Goal: Task Accomplishment & Management: Use online tool/utility

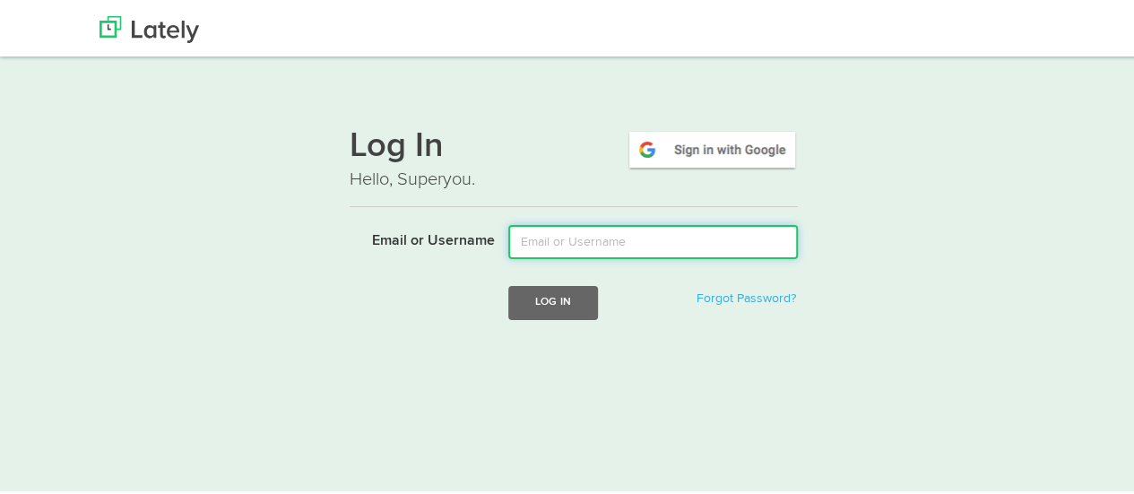
click at [545, 243] on input "Email or Username" at bounding box center [653, 239] width 290 height 34
type input "[EMAIL_ADDRESS][DOMAIN_NAME]"
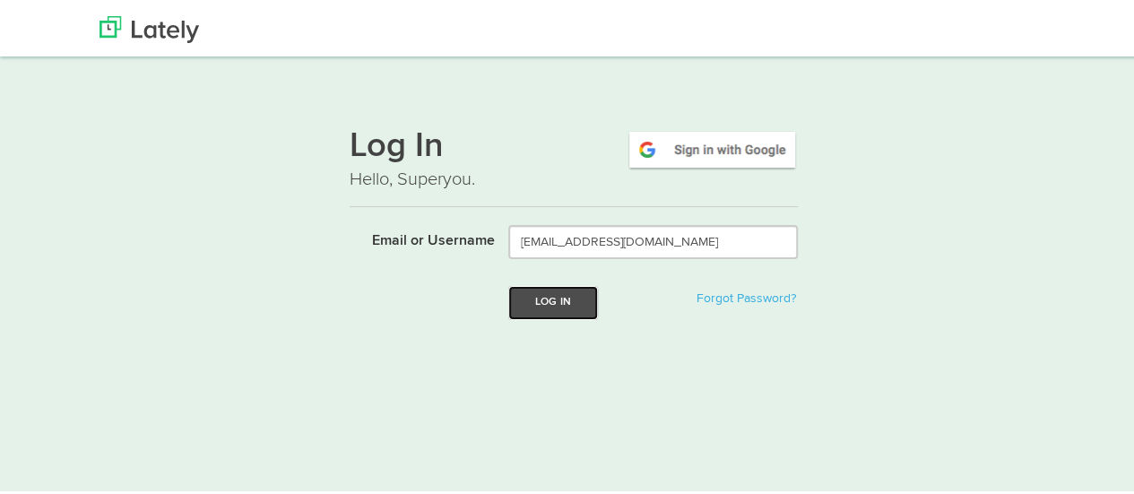
click at [558, 295] on button "Log In" at bounding box center [553, 299] width 90 height 33
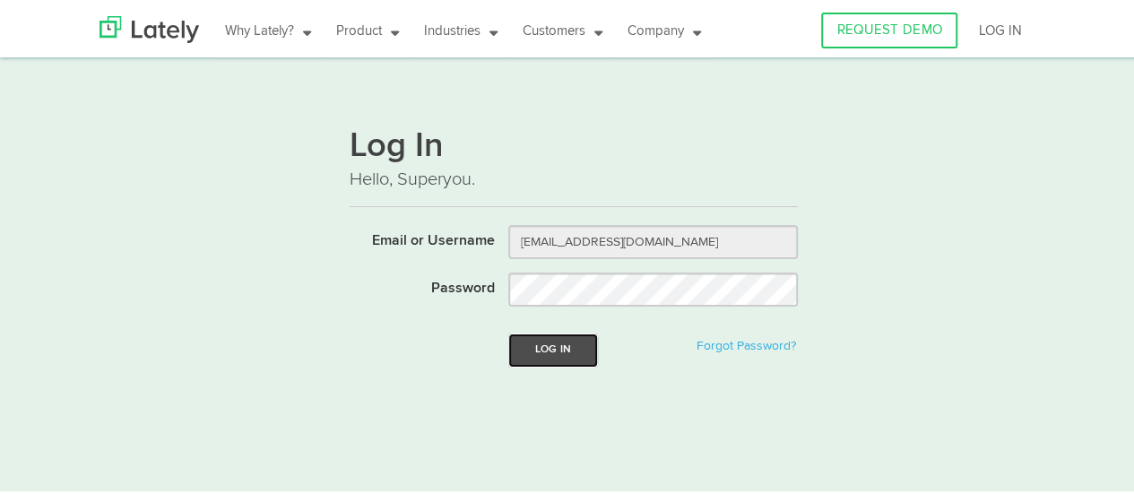
click at [571, 350] on button "Log In" at bounding box center [553, 347] width 90 height 33
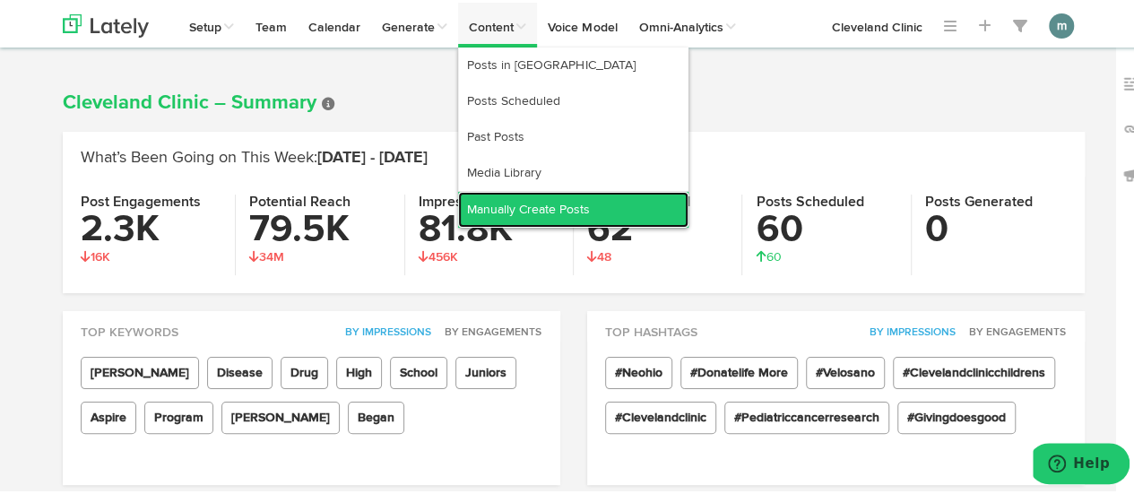
click at [502, 203] on link "Manually Create Posts" at bounding box center [573, 207] width 230 height 36
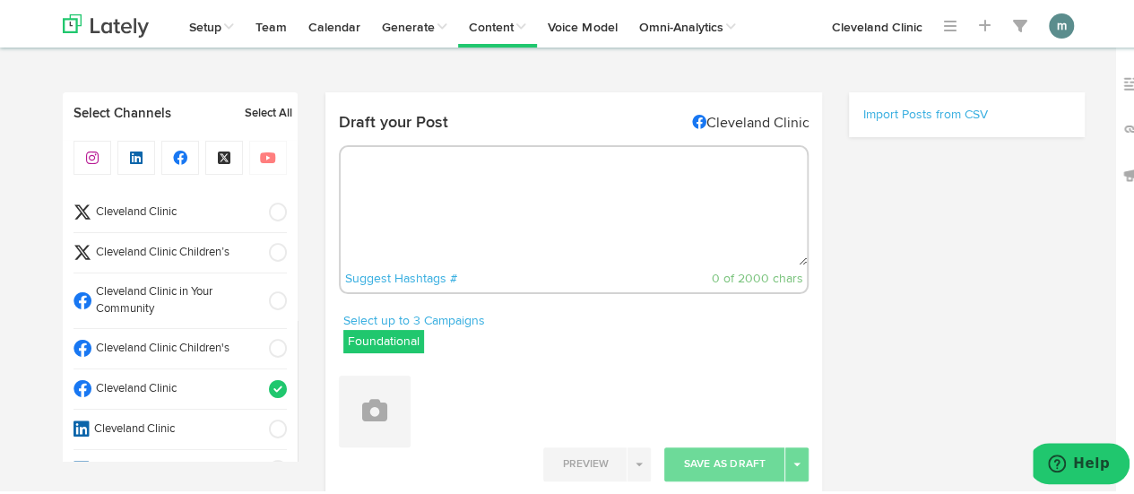
radio input "true"
select select "9"
select select "22"
click at [411, 171] on textarea at bounding box center [574, 203] width 467 height 118
paste textarea "Our emotions can have a widespread effect. We express how we feel through our f…"
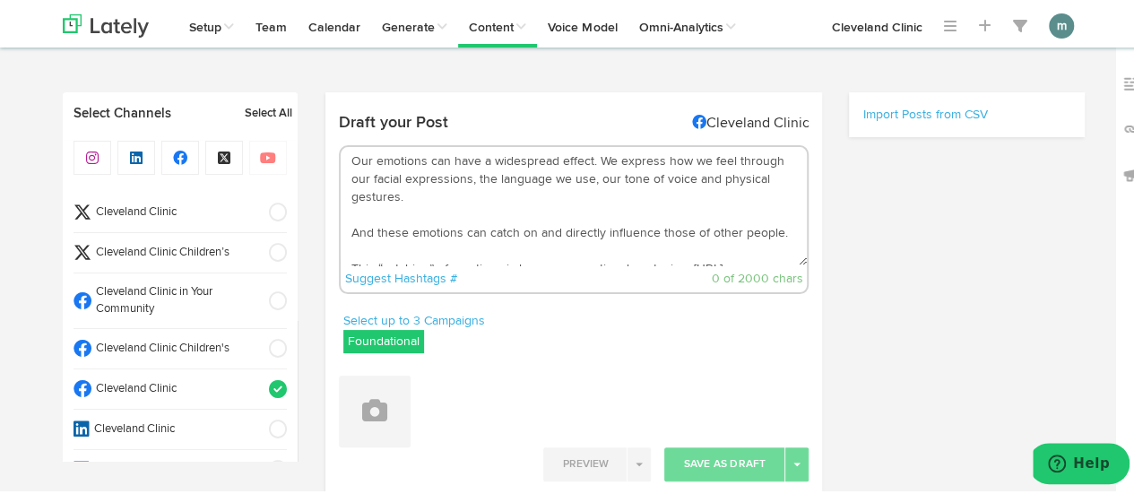
scroll to position [29, 0]
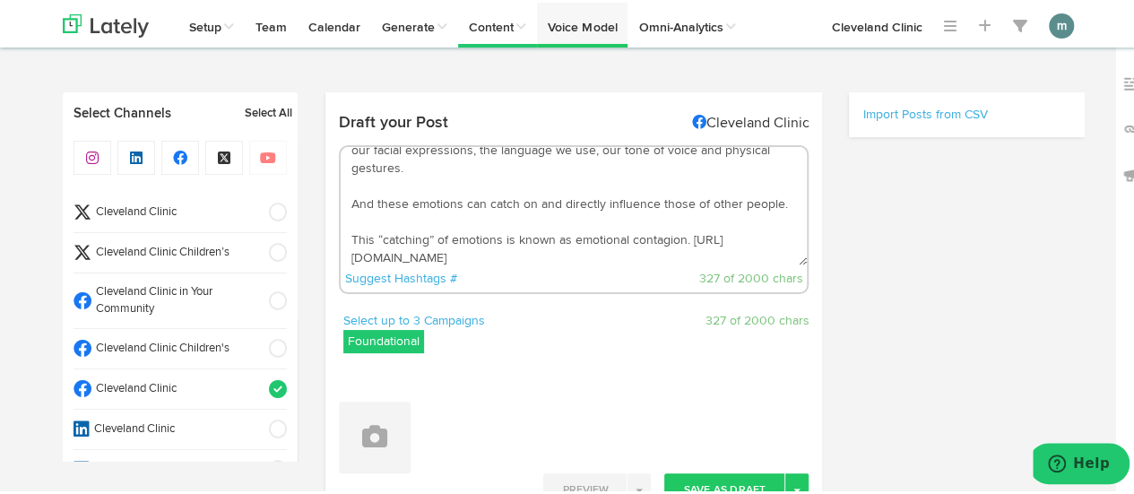
type textarea "Our emotions can have a widespread effect. We express how we feel through our f…"
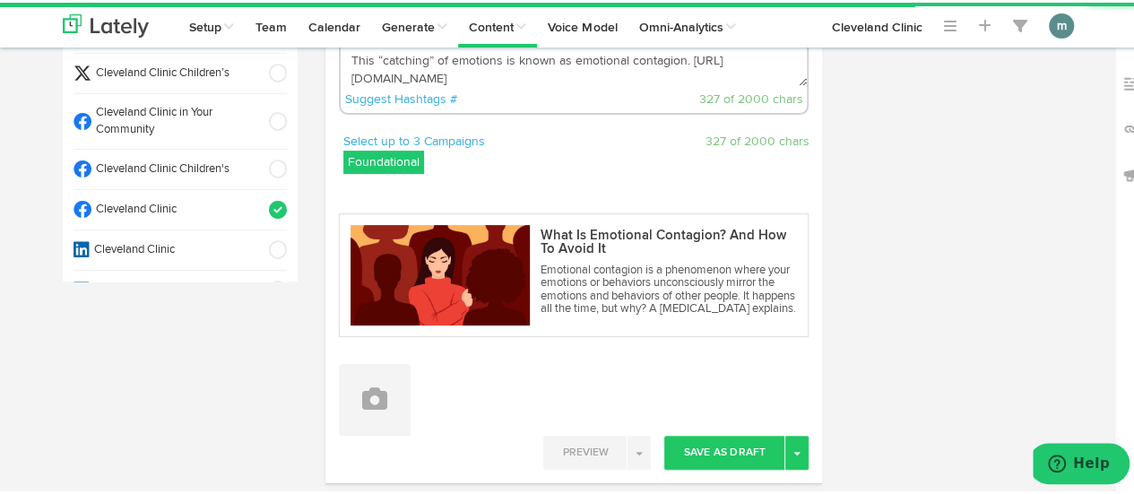
scroll to position [359, 0]
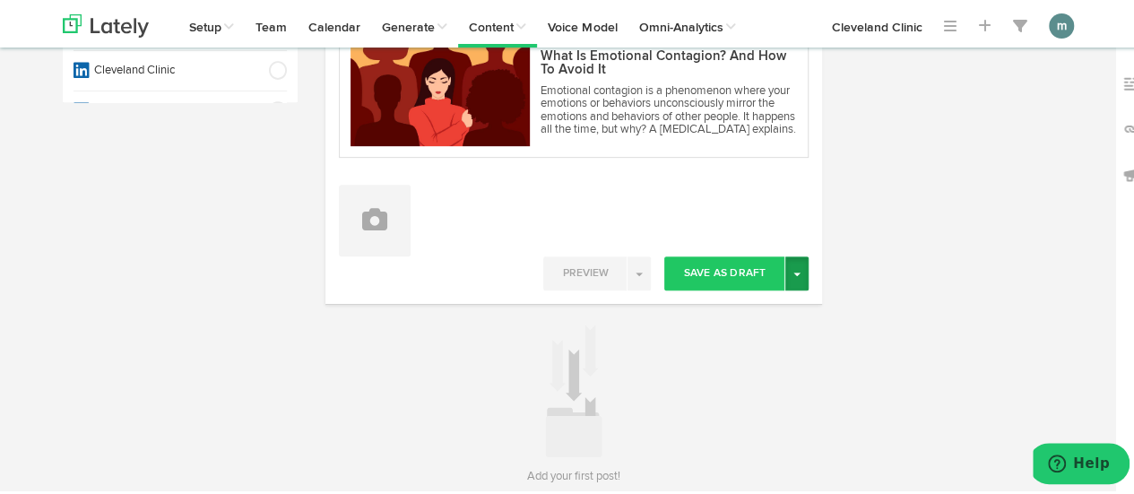
click at [787, 282] on button "Toggle Dropdown" at bounding box center [797, 271] width 23 height 34
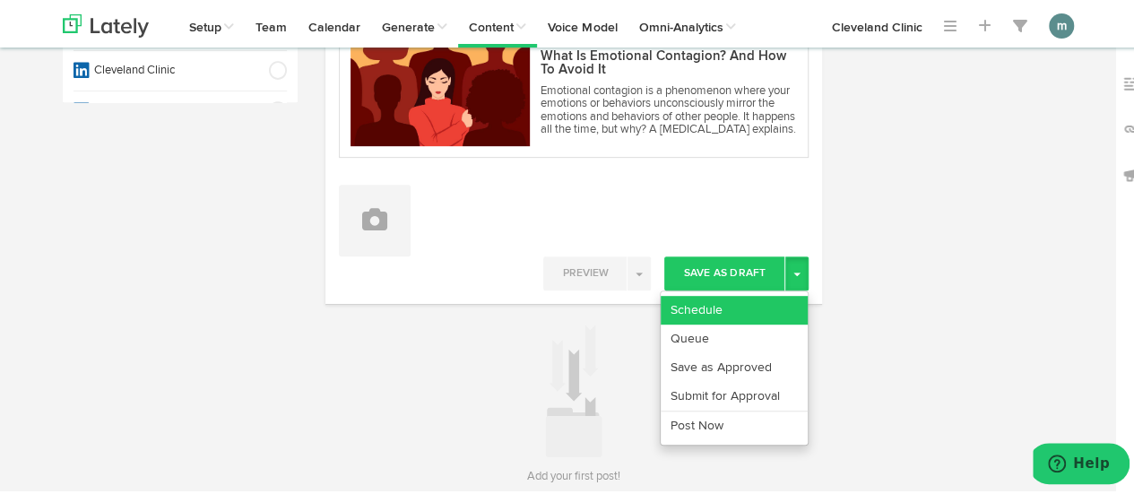
click at [762, 307] on link "Schedule" at bounding box center [734, 307] width 147 height 29
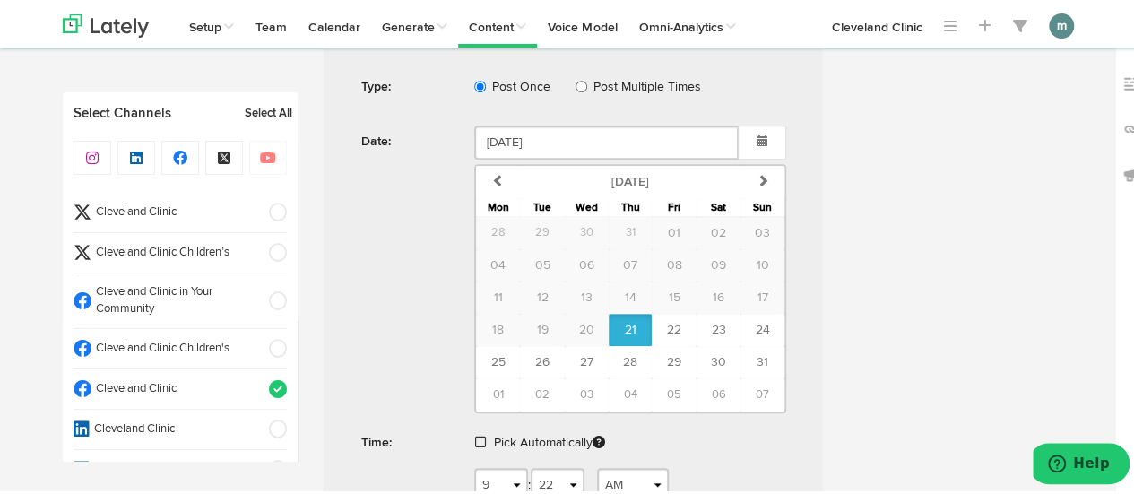
scroll to position [755, 0]
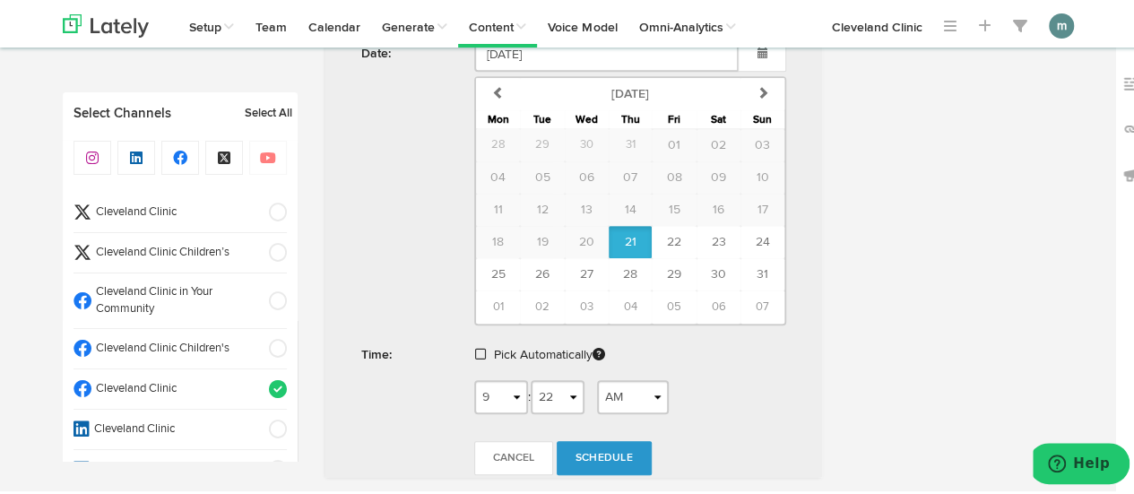
click at [466, 350] on div "Pick Automatically" at bounding box center [631, 356] width 340 height 41
click at [475, 350] on span at bounding box center [480, 351] width 11 height 13
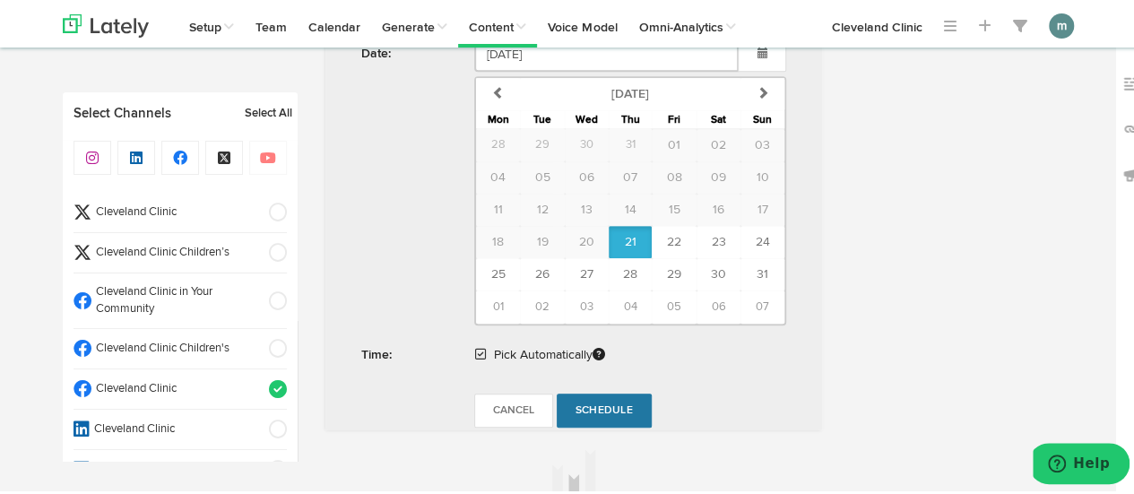
click at [593, 404] on span "Schedule" at bounding box center [604, 408] width 57 height 11
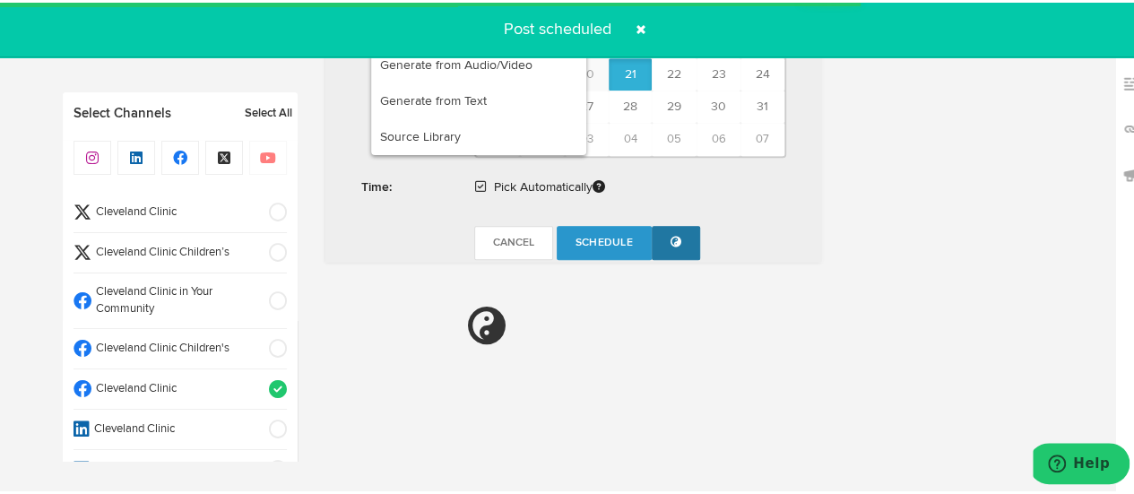
radio input "true"
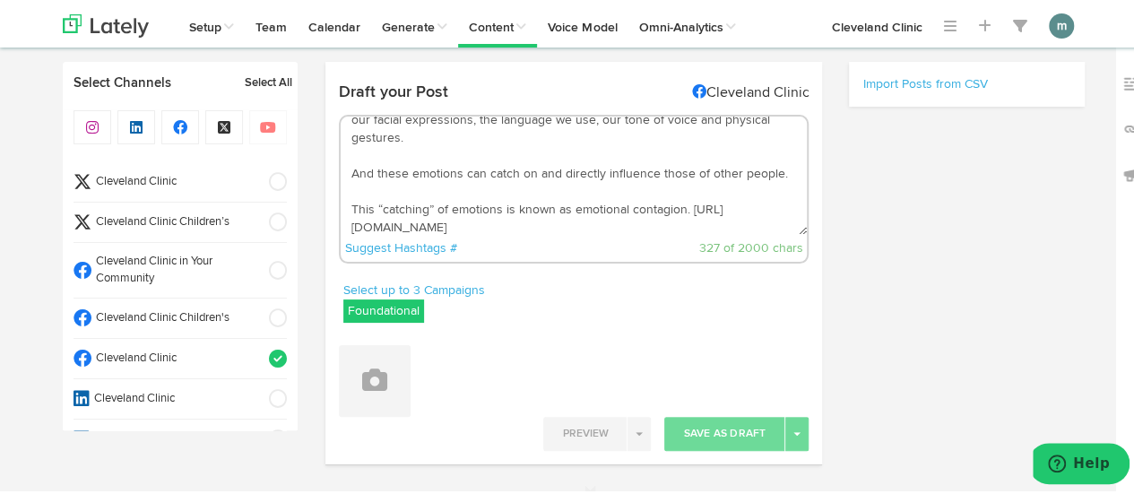
scroll to position [0, 0]
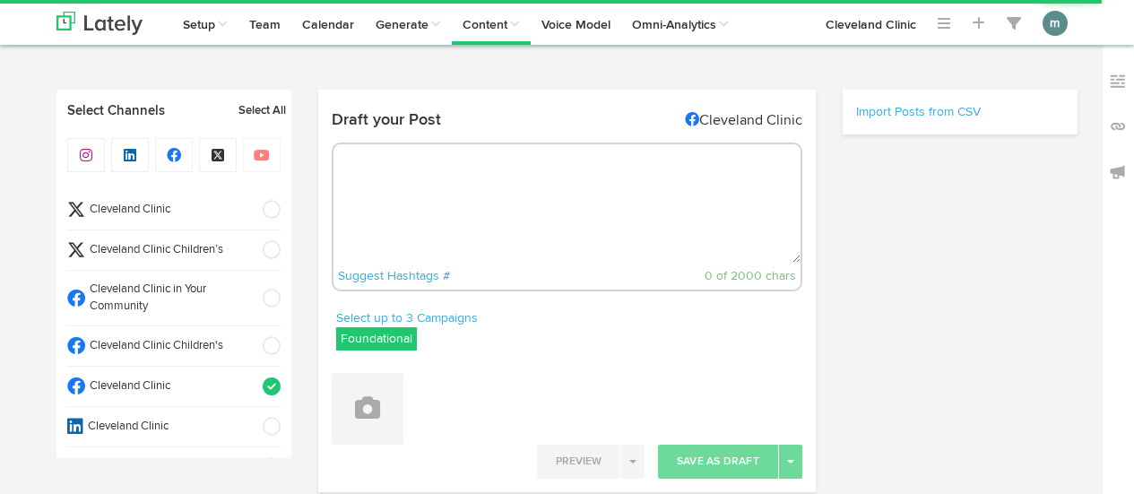
radio input "true"
select select "9"
select select "23"
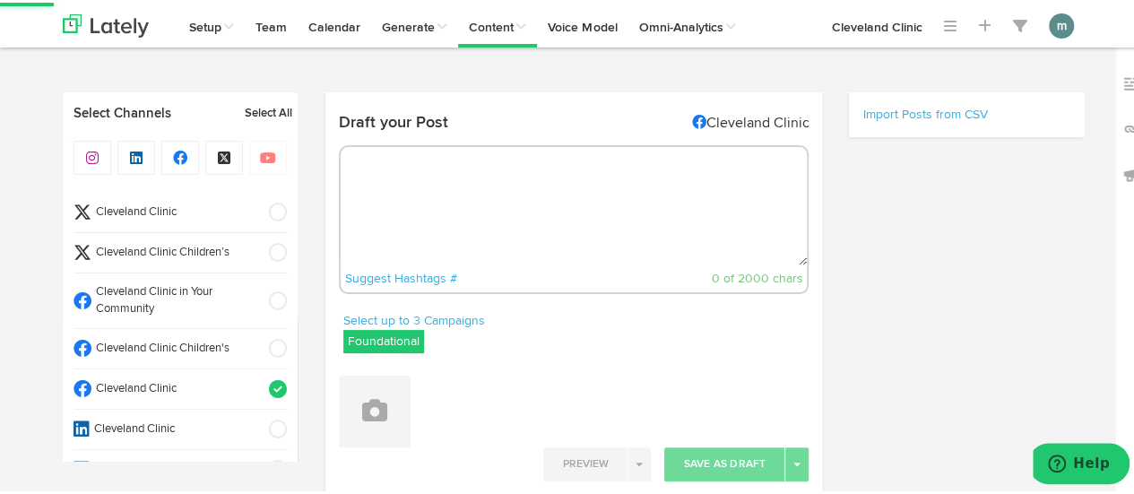
click at [434, 187] on textarea at bounding box center [574, 203] width 467 height 118
paste textarea "The science behind inversion tables + what you should know before you fall heel…"
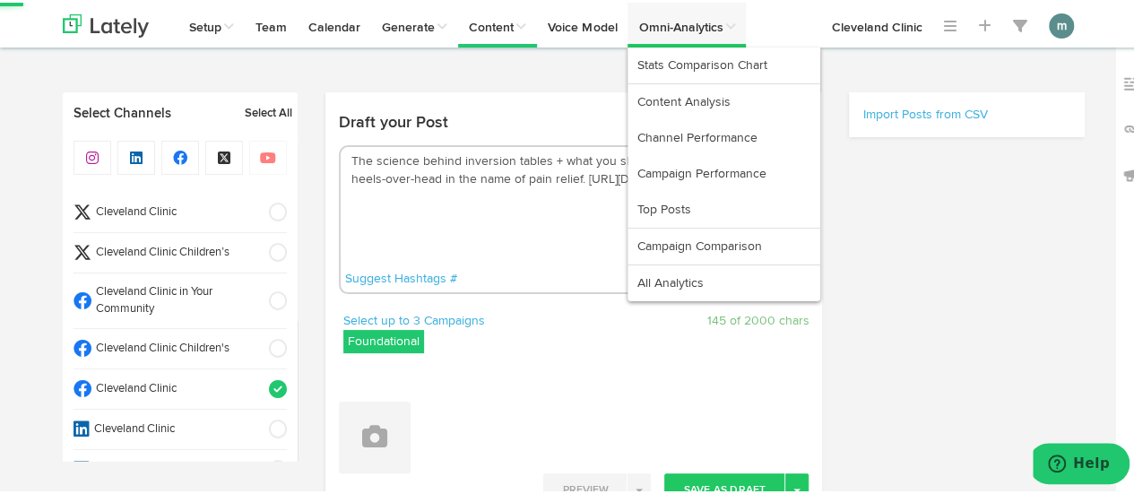
type textarea "The science behind inversion tables + what you should know before you fall heel…"
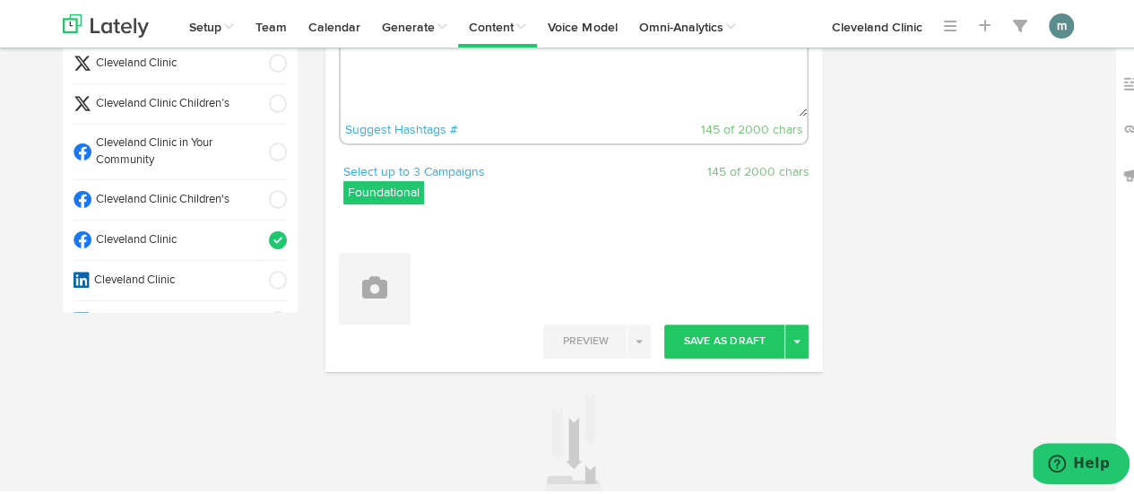
scroll to position [269, 0]
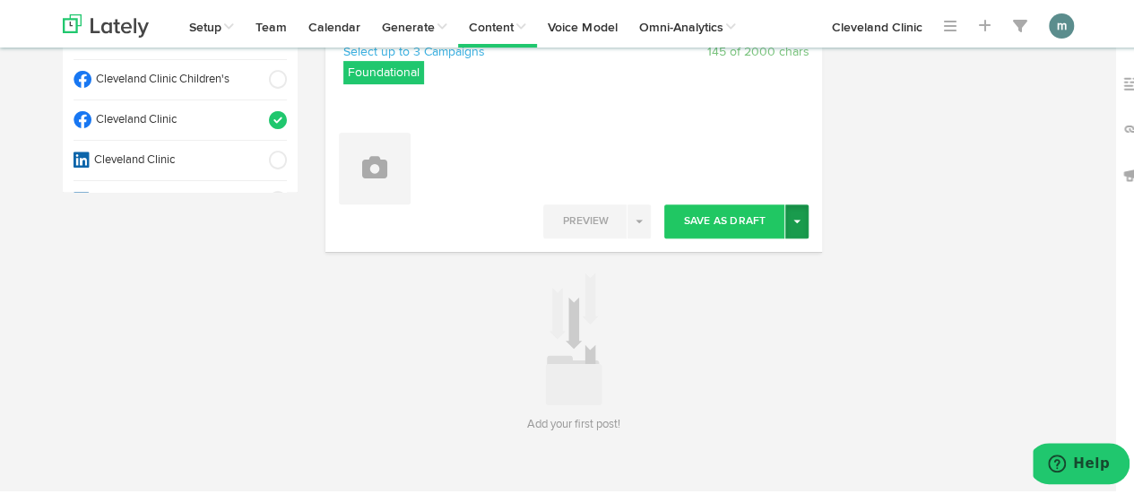
click at [795, 220] on button "Toggle Dropdown" at bounding box center [797, 219] width 23 height 34
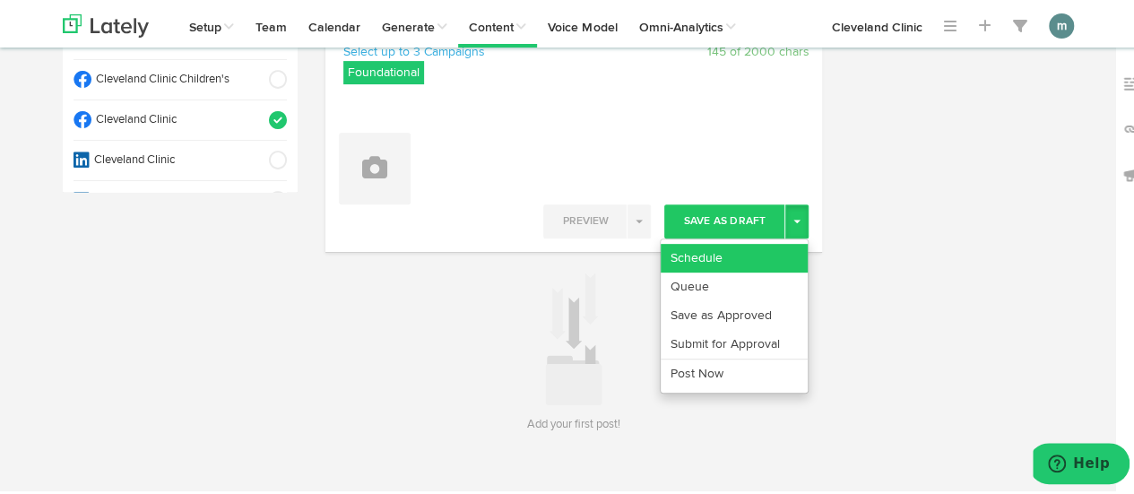
click at [766, 253] on link "Schedule" at bounding box center [734, 255] width 147 height 29
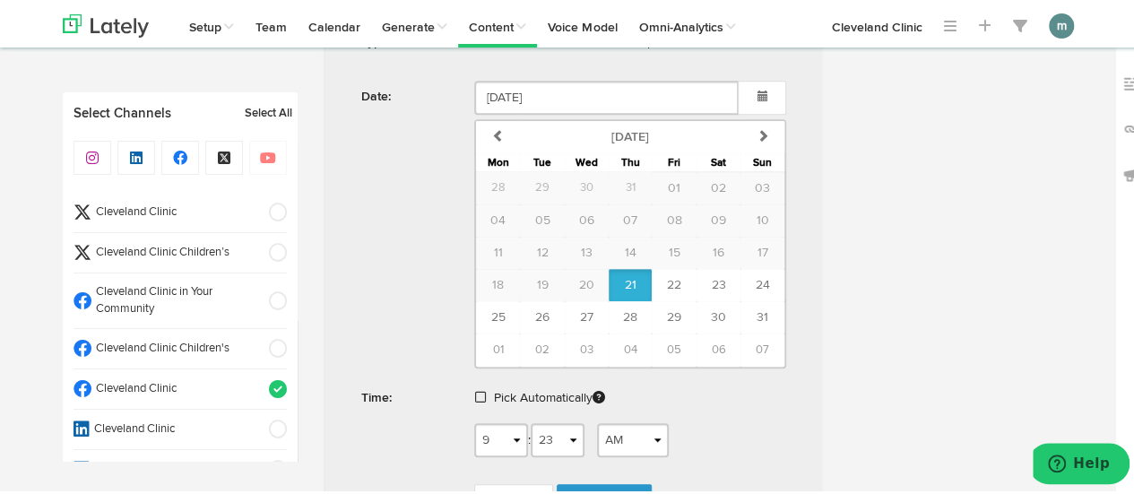
scroll to position [578, 0]
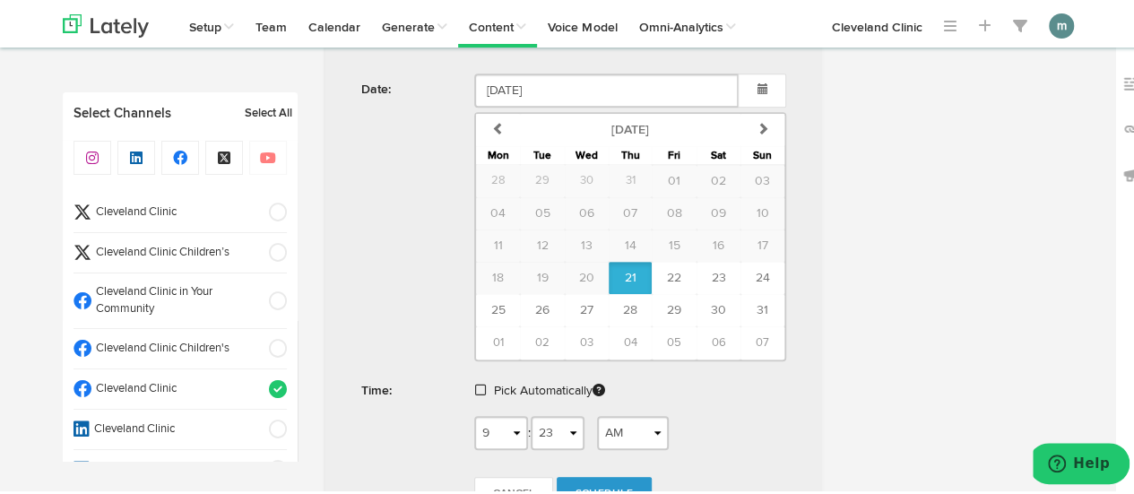
click at [475, 381] on span at bounding box center [480, 387] width 11 height 13
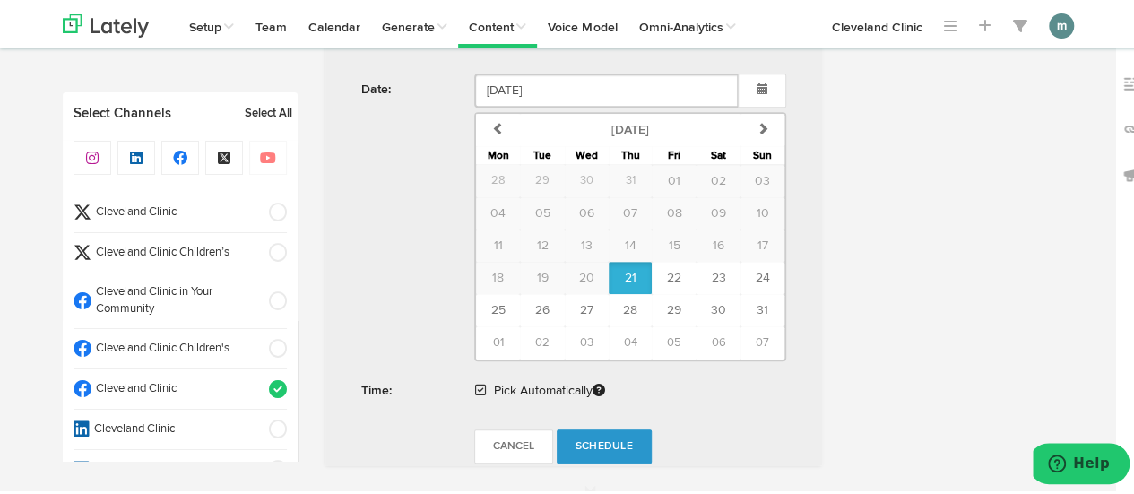
click at [599, 441] on span "Schedule" at bounding box center [604, 444] width 57 height 11
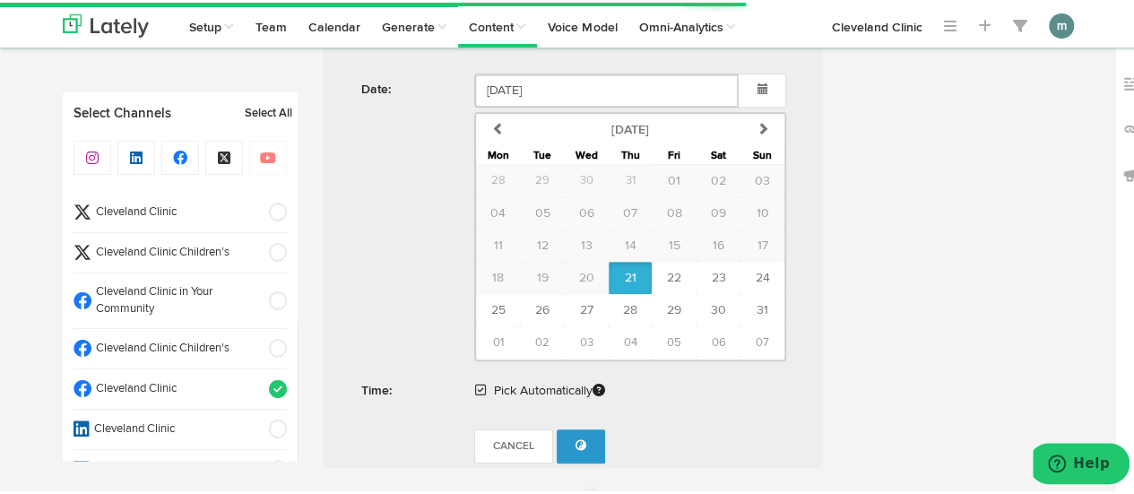
radio input "true"
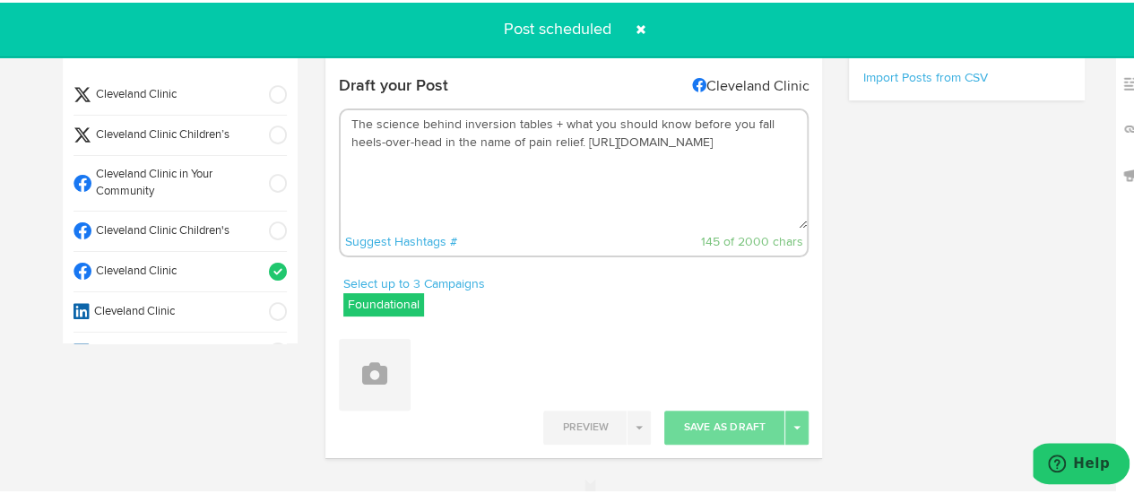
scroll to position [0, 0]
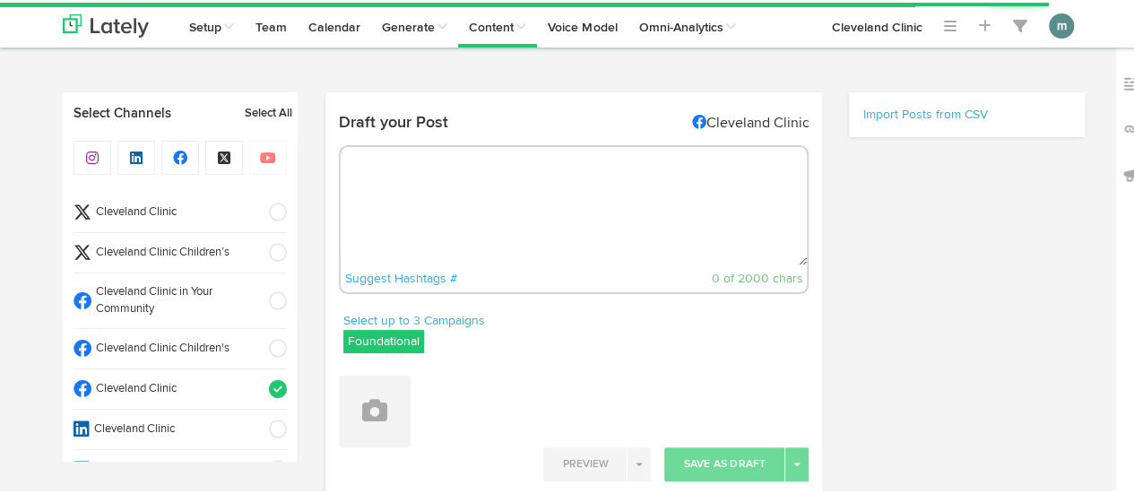
scroll to position [81, 0]
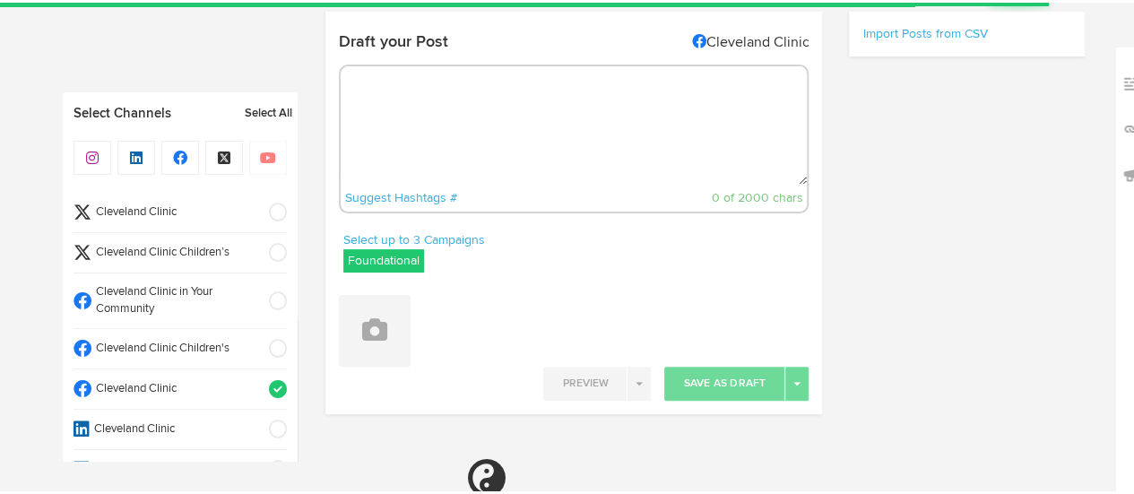
select select "9"
select select "24"
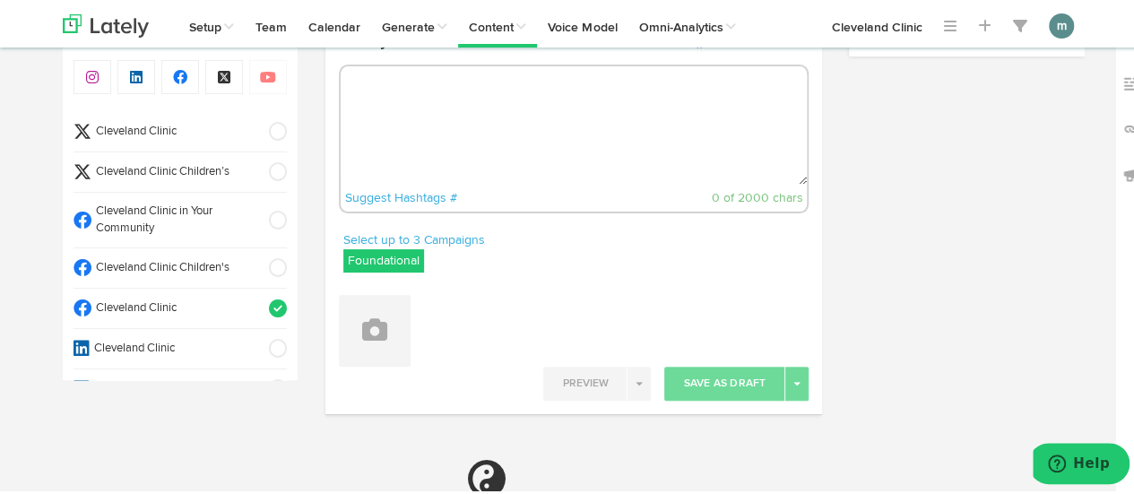
click at [427, 94] on textarea at bounding box center [574, 123] width 467 height 118
paste textarea "Each state has laws regarding which vaccines are mandatory for kids to go to sc…"
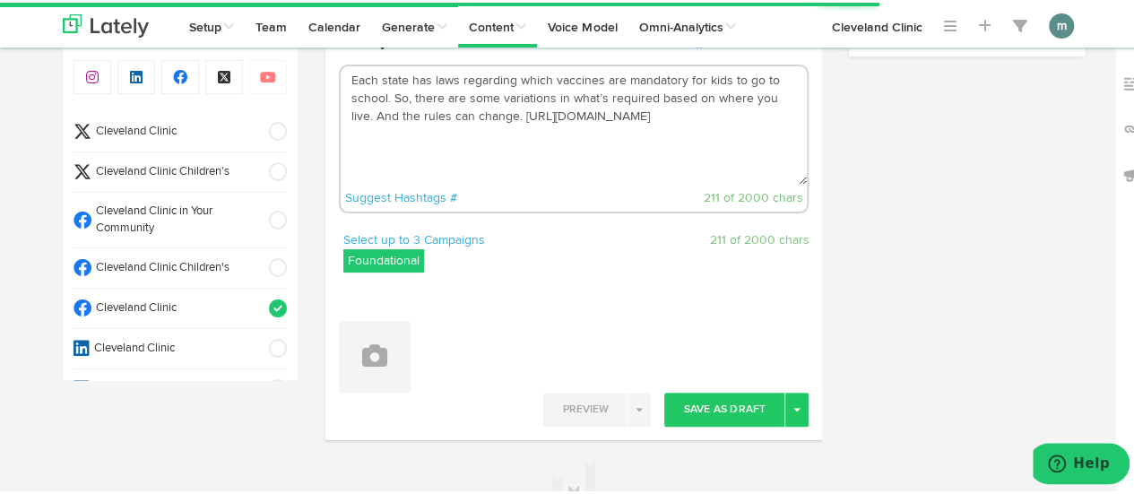
scroll to position [170, 0]
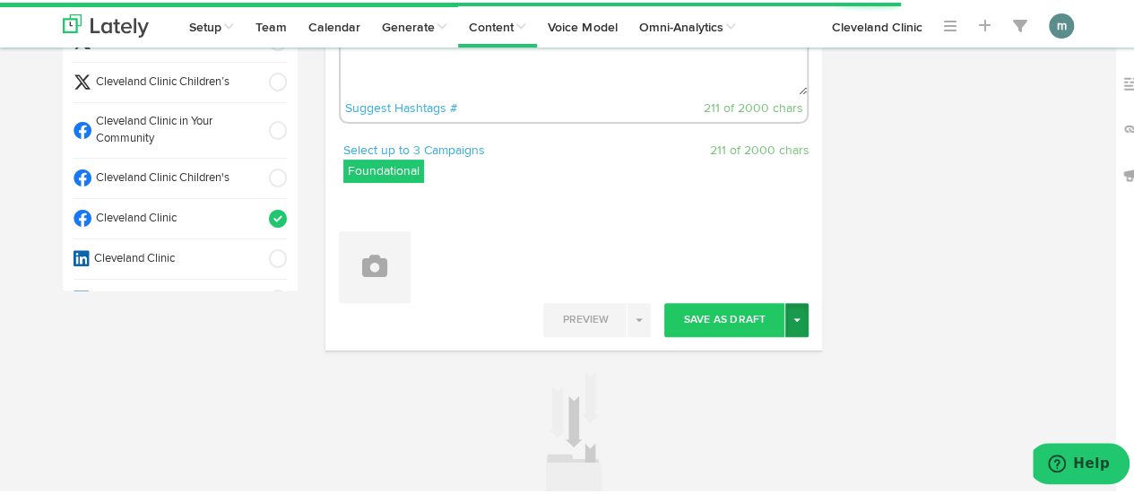
type textarea "Each state has laws regarding which vaccines are mandatory for kids to go to sc…"
click at [791, 326] on button "Toggle Dropdown" at bounding box center [797, 317] width 23 height 34
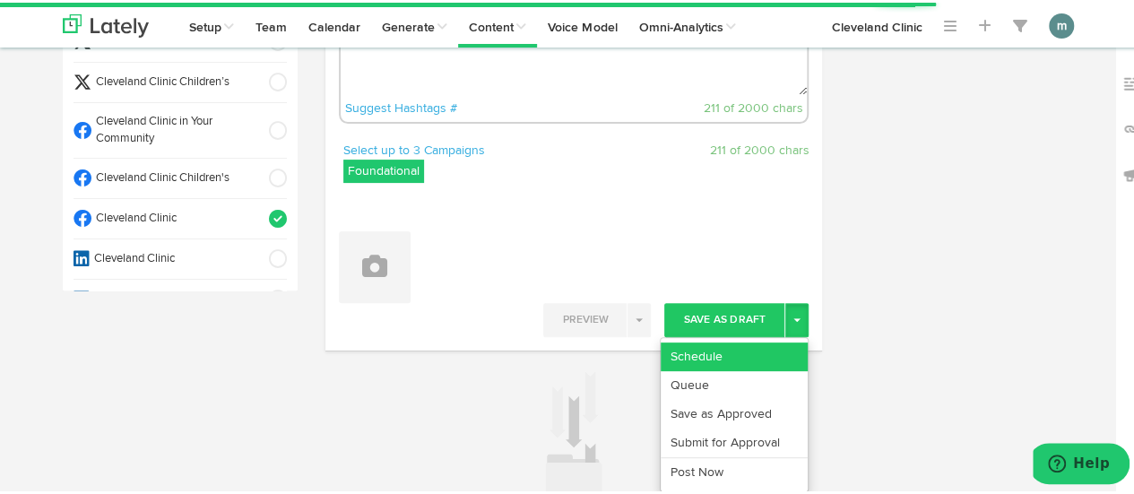
click at [773, 345] on link "Schedule" at bounding box center [734, 354] width 147 height 29
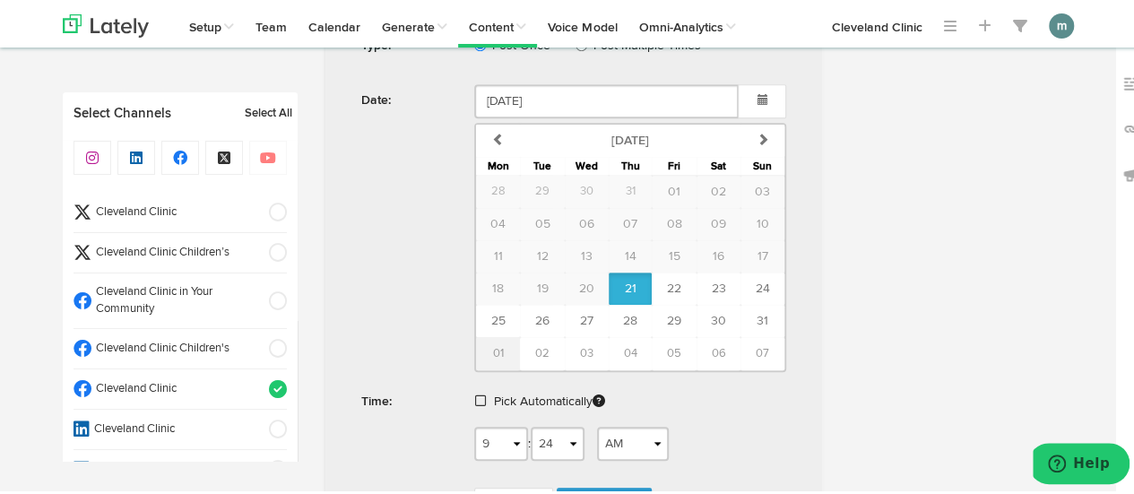
scroll to position [798, 0]
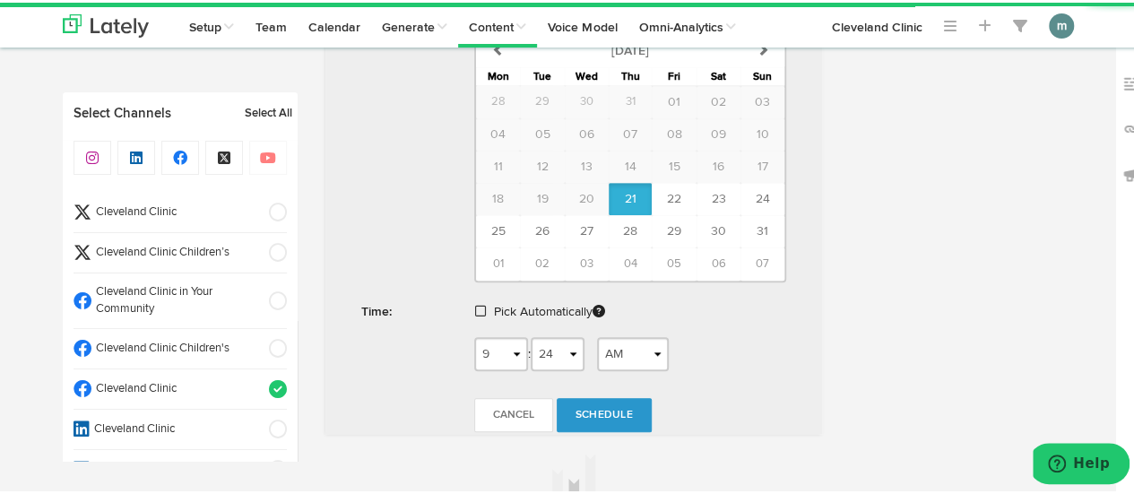
click at [475, 307] on span at bounding box center [480, 308] width 11 height 13
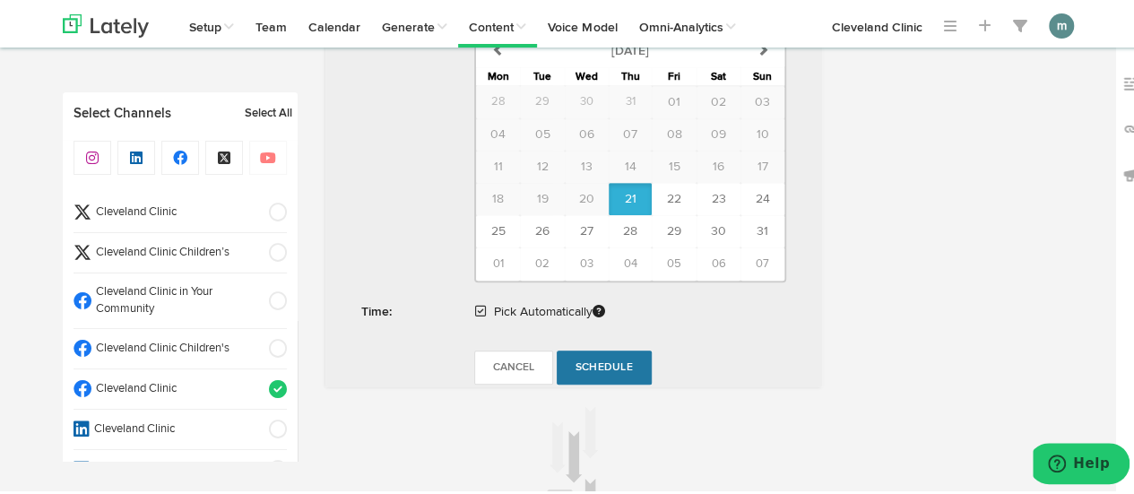
click at [604, 362] on span "Schedule" at bounding box center [604, 365] width 57 height 11
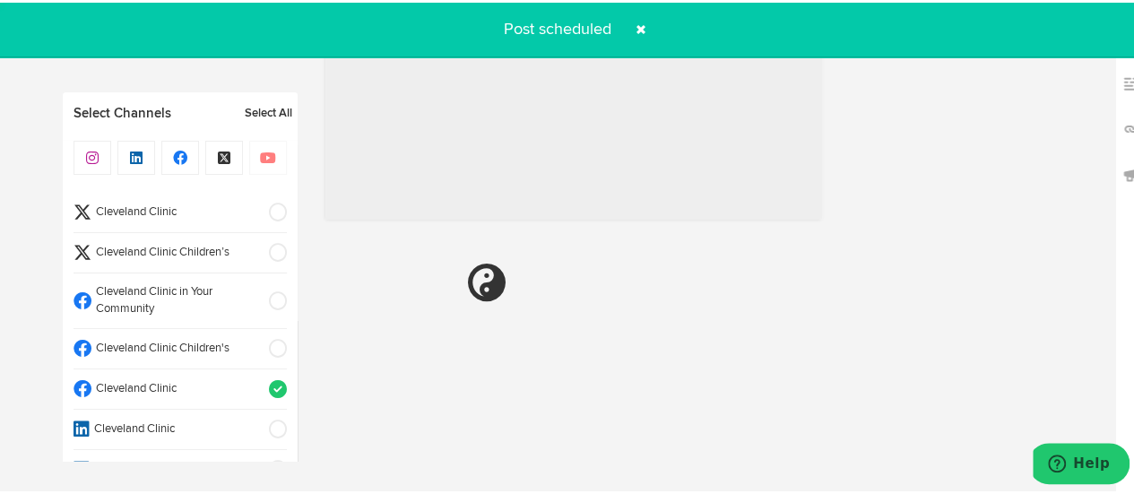
radio input "true"
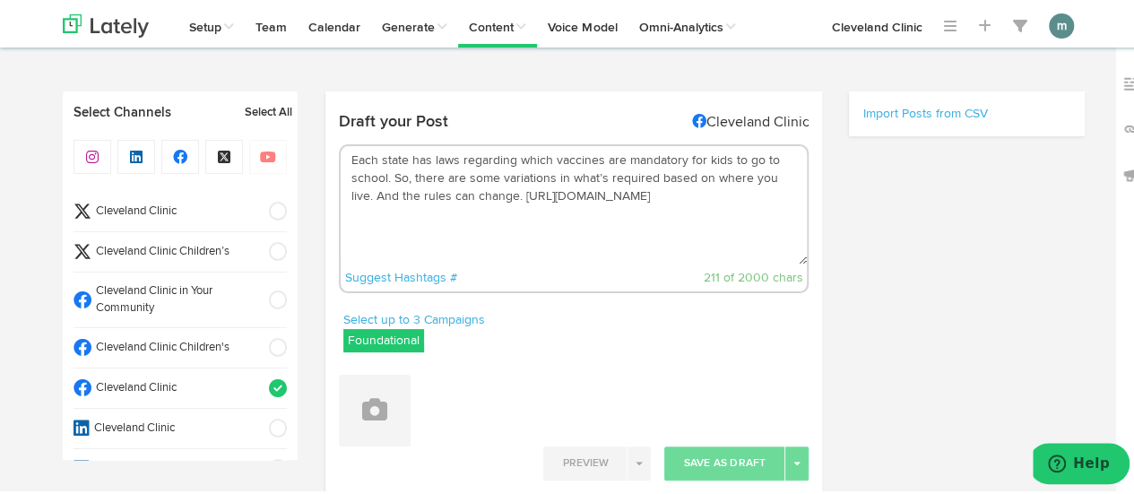
scroll to position [0, 0]
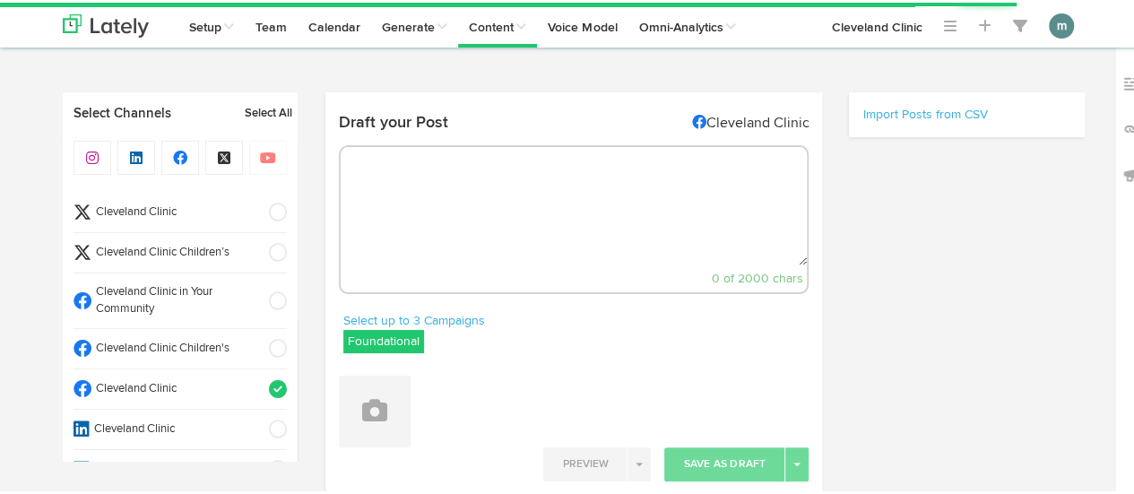
select select "9"
select select "25"
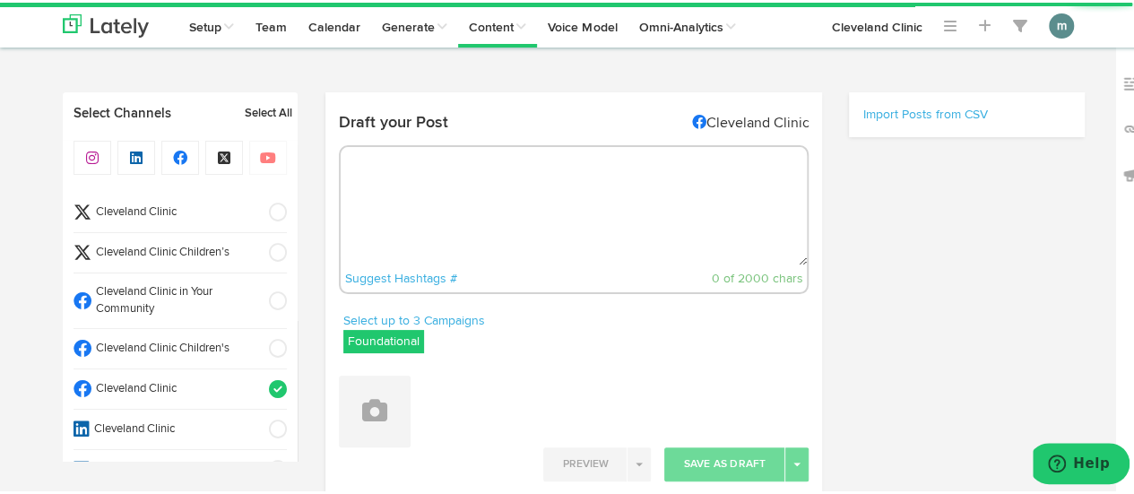
click at [143, 204] on span "Cleveland Clinic" at bounding box center [174, 210] width 166 height 17
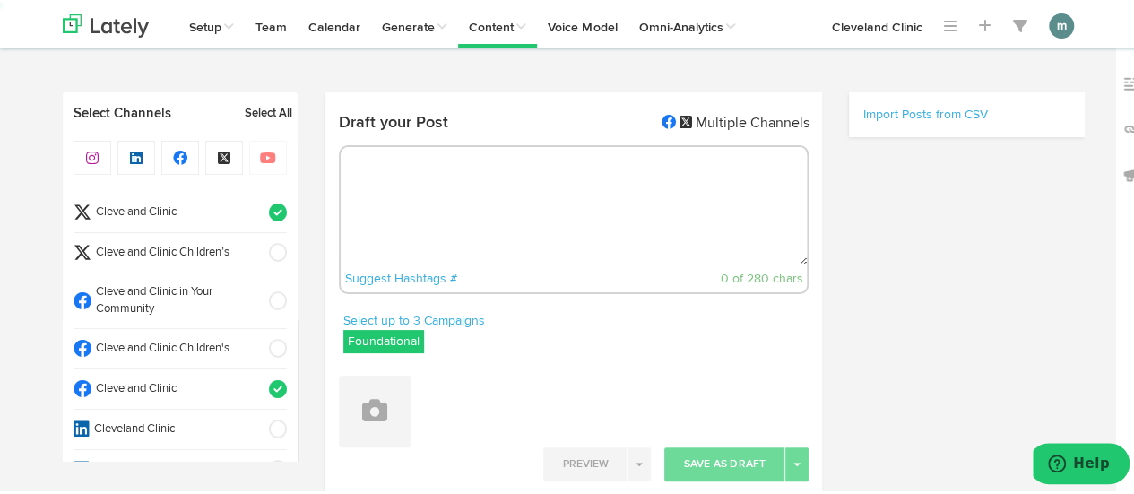
click at [216, 378] on span "Cleveland Clinic" at bounding box center [174, 386] width 166 height 17
click at [397, 180] on textarea at bounding box center [574, 203] width 467 height 118
paste textarea "Our emotions can have a widespread effect. We express how we feel through our f…"
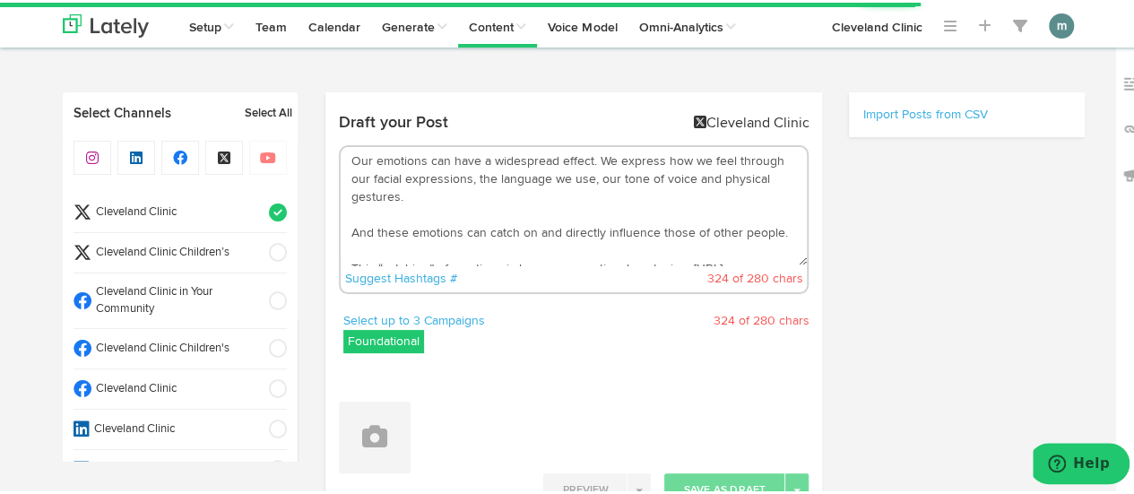
drag, startPoint x: 592, startPoint y: 157, endPoint x: 351, endPoint y: 159, distance: 241.2
click at [351, 159] on textarea "Our emotions can have a widespread effect. We express how we feel through our f…" at bounding box center [574, 203] width 467 height 118
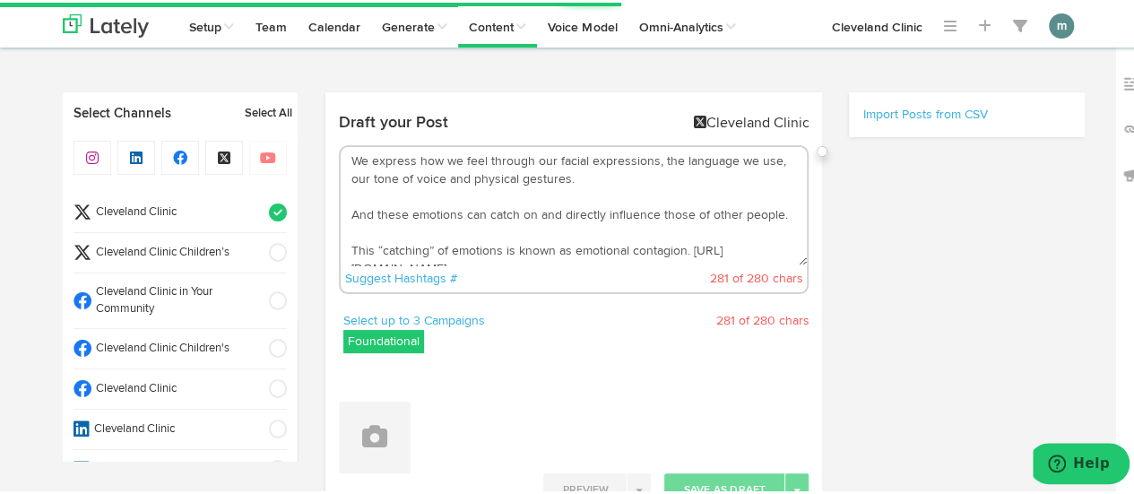
click at [346, 214] on textarea "We express how we feel through our facial expressions, the language we use, our…" at bounding box center [574, 203] width 467 height 118
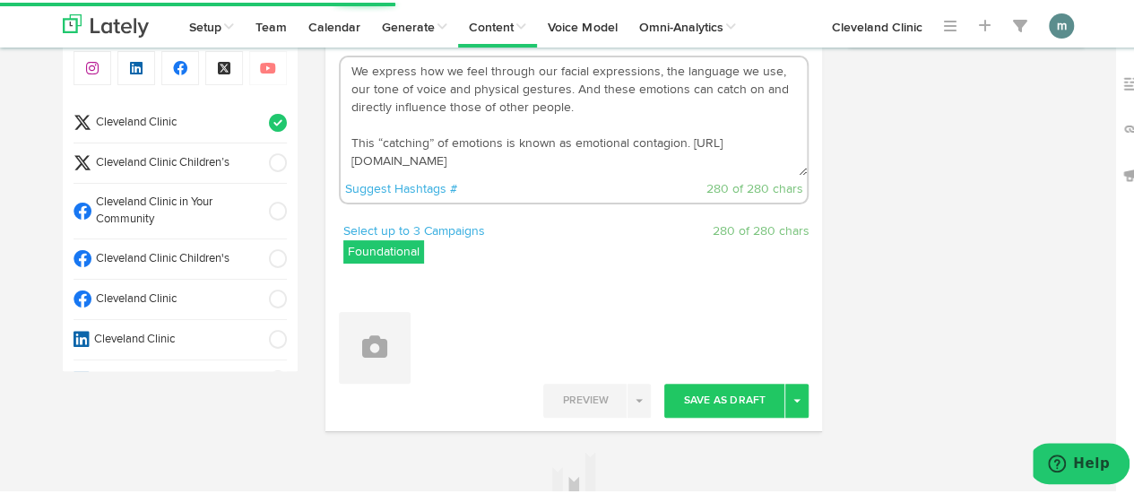
scroll to position [269, 0]
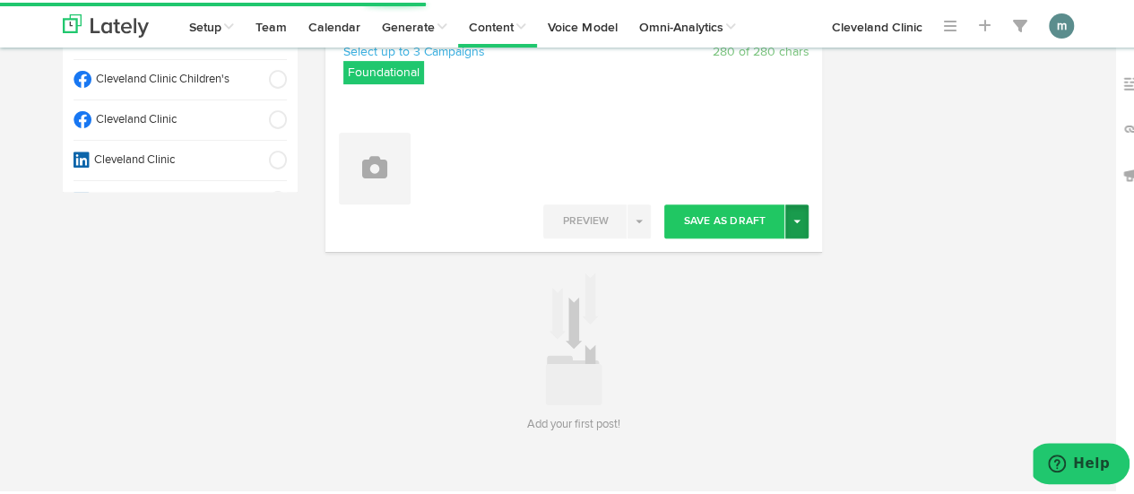
type textarea "We express how we feel through our facial expressions, the language we use, our…"
click at [795, 218] on button "Toggle Dropdown" at bounding box center [797, 219] width 23 height 34
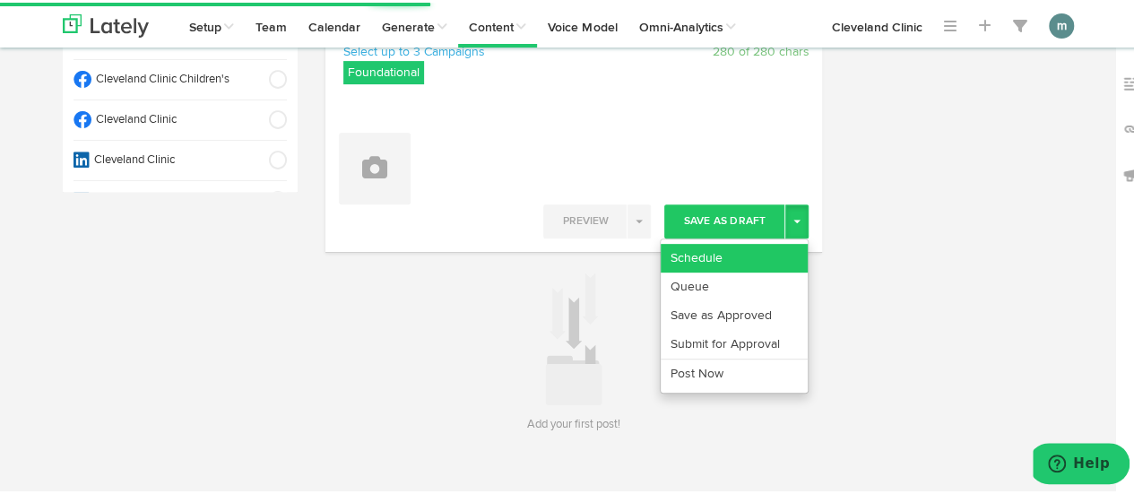
click at [737, 249] on link "Schedule" at bounding box center [734, 255] width 147 height 29
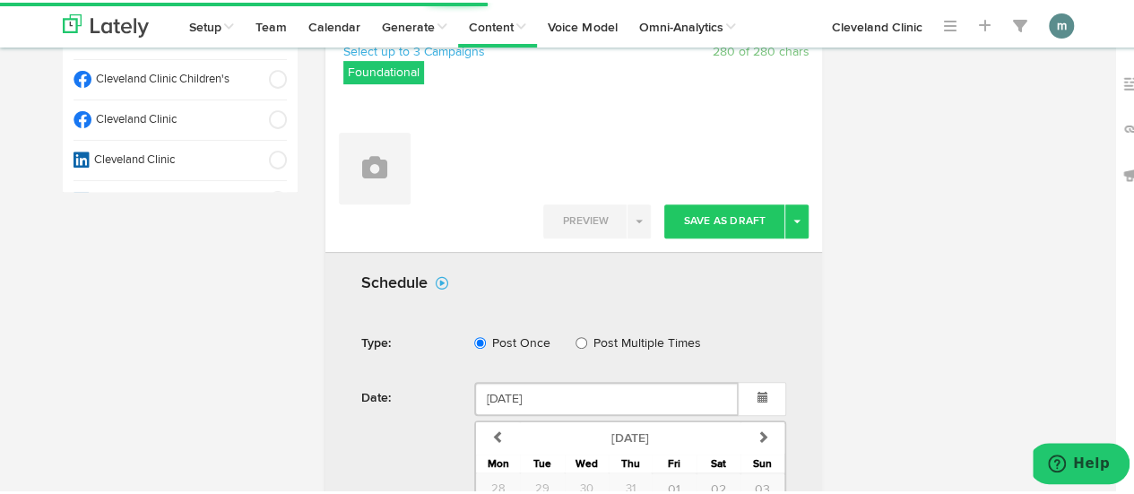
scroll to position [580, 0]
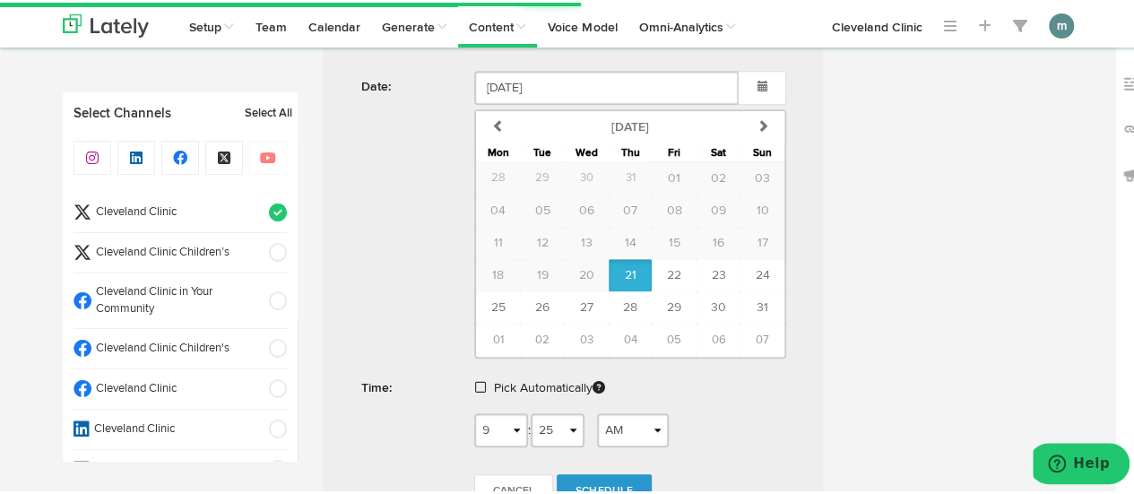
click at [475, 379] on span at bounding box center [480, 384] width 11 height 13
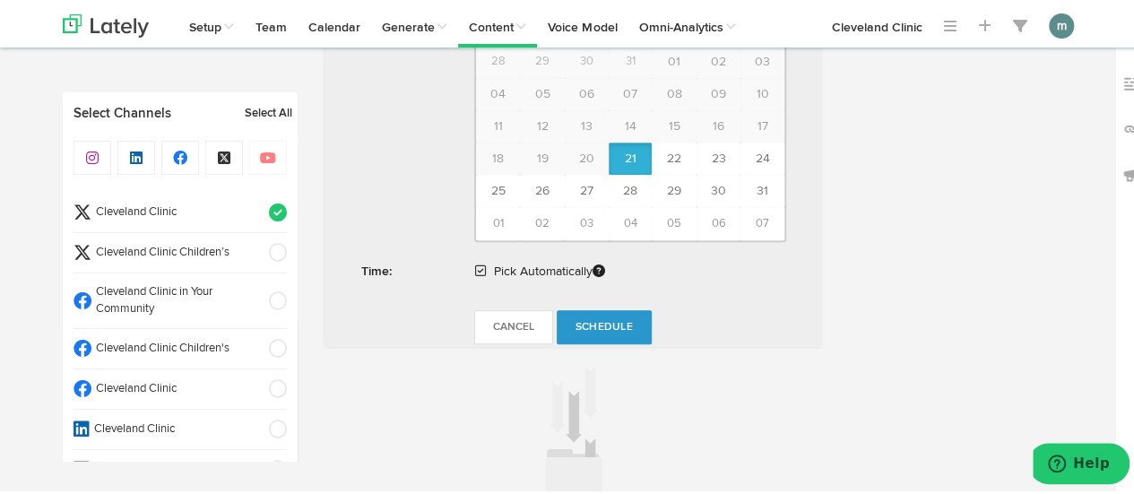
scroll to position [849, 0]
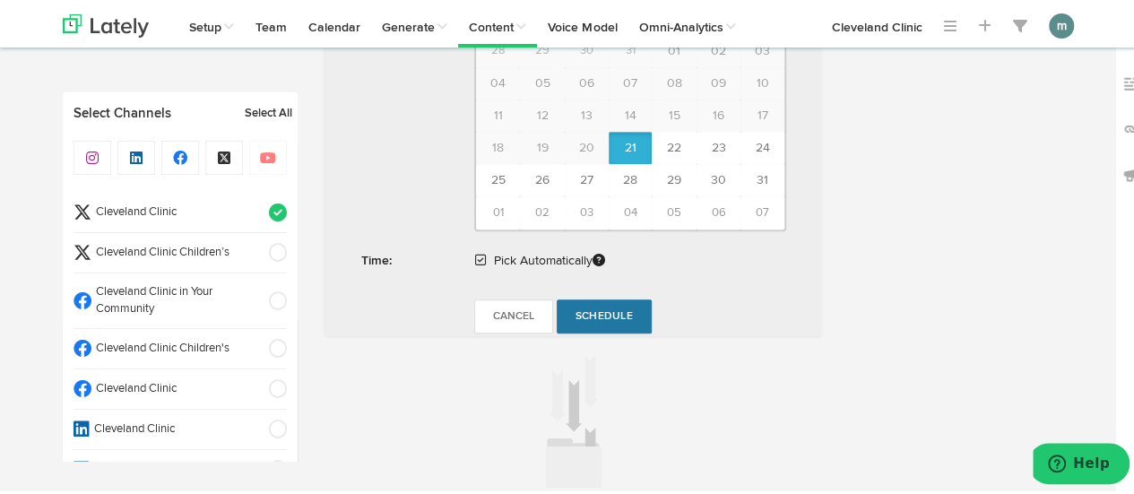
click at [581, 317] on span "Schedule" at bounding box center [604, 313] width 57 height 11
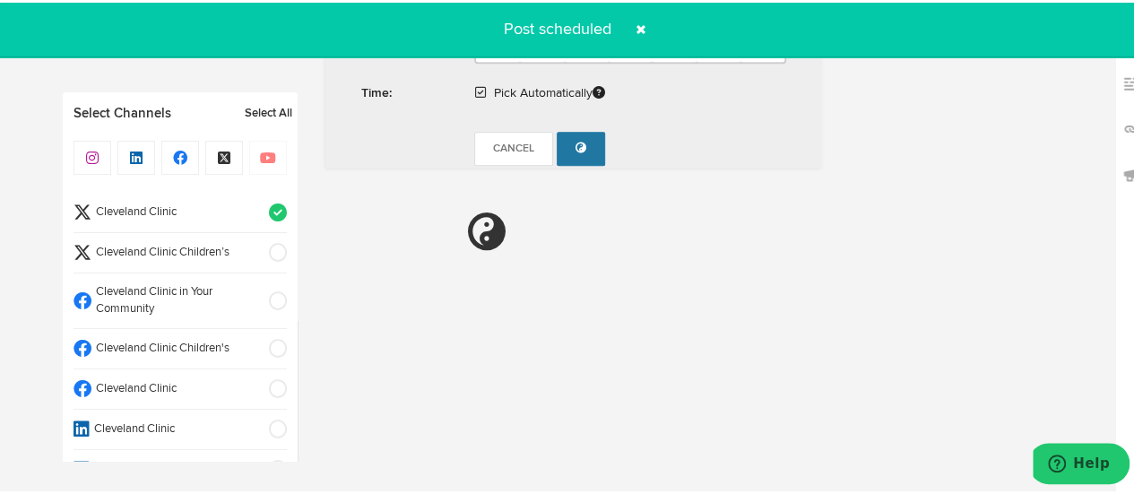
radio input "true"
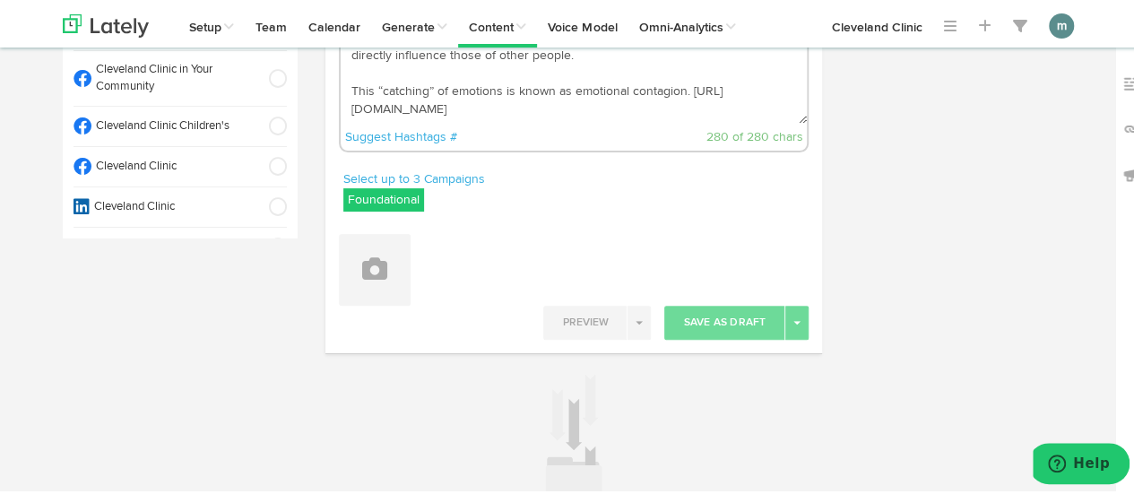
scroll to position [0, 0]
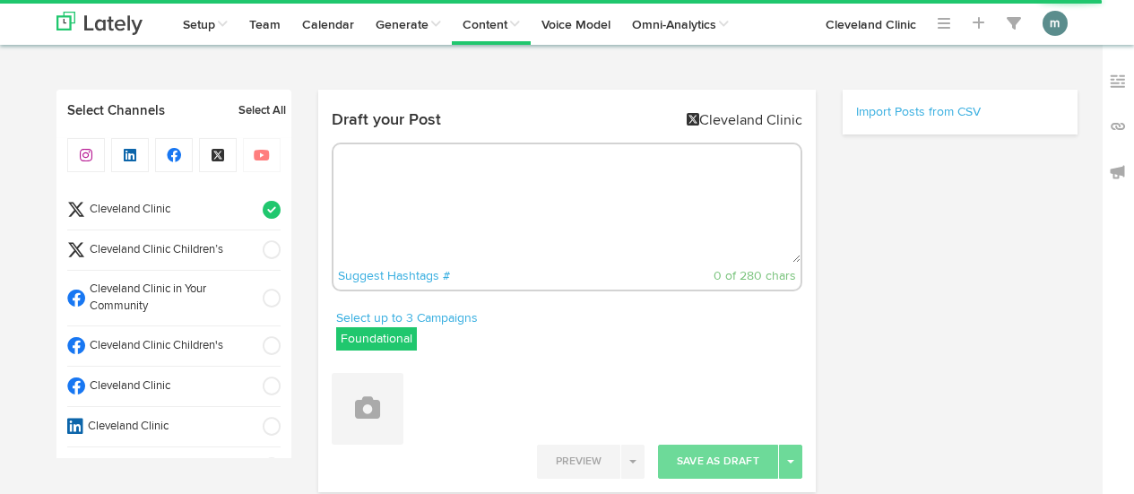
radio input "true"
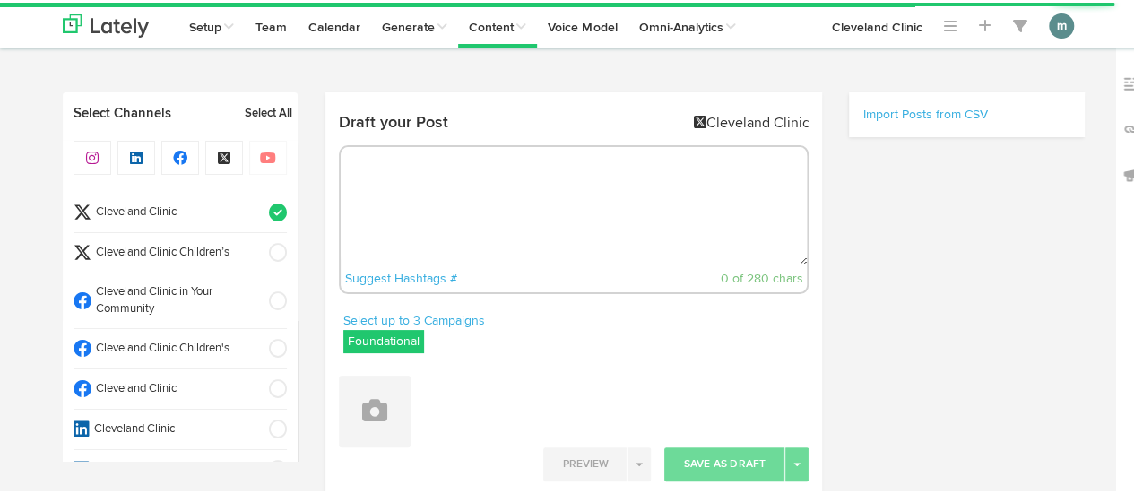
select select "9"
select select "26"
click at [445, 205] on textarea at bounding box center [574, 203] width 467 height 118
paste textarea "The science behind inversion tables + what you should know before you fall heel…"
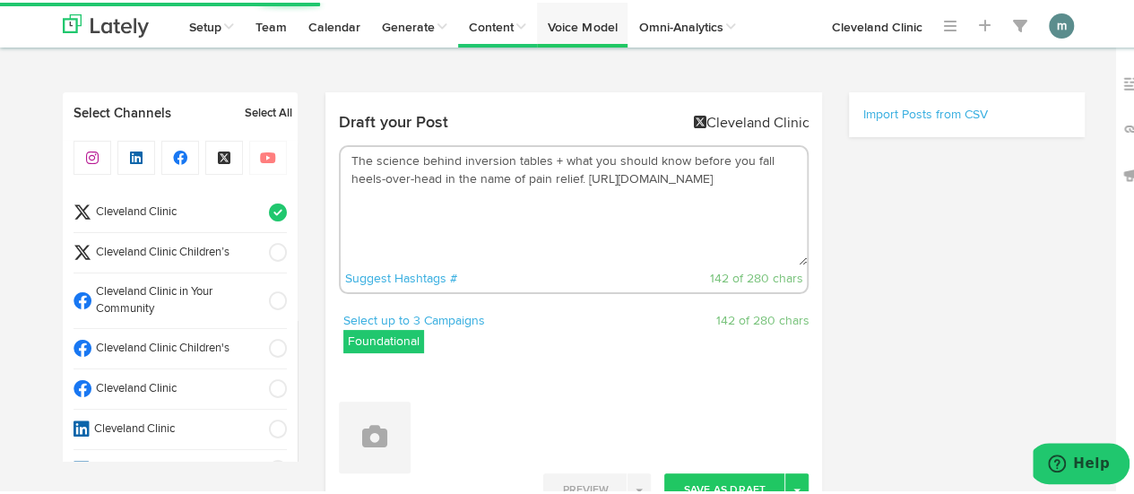
type textarea "The science behind inversion tables + what you should know before you fall heel…"
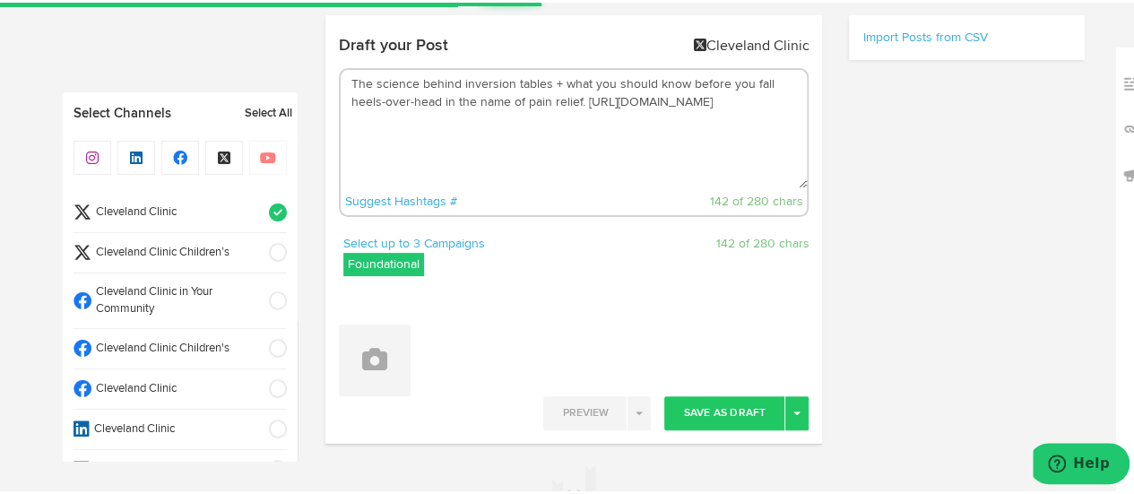
scroll to position [179, 0]
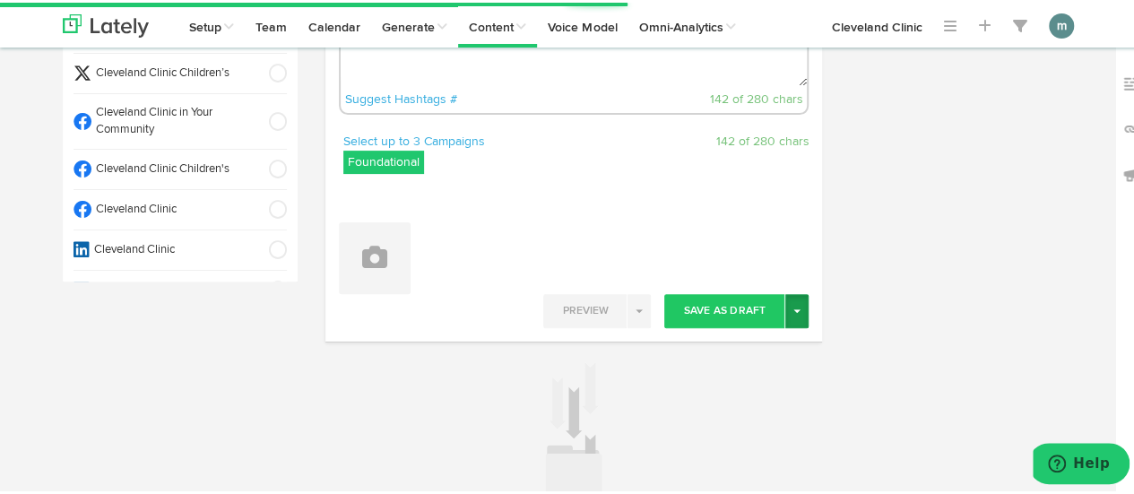
click at [794, 307] on span "button" at bounding box center [797, 309] width 7 height 4
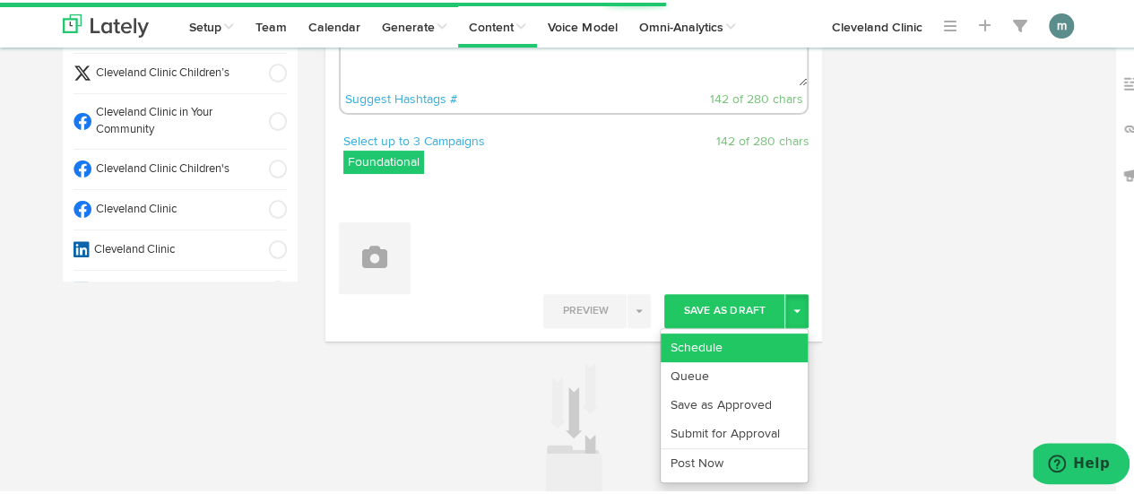
click at [760, 344] on link "Schedule" at bounding box center [734, 345] width 147 height 29
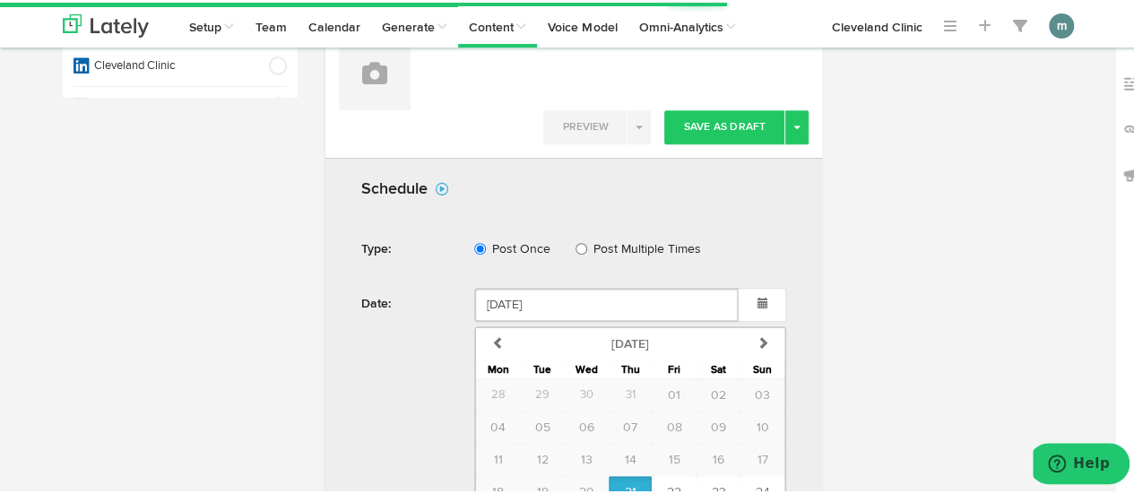
scroll to position [624, 0]
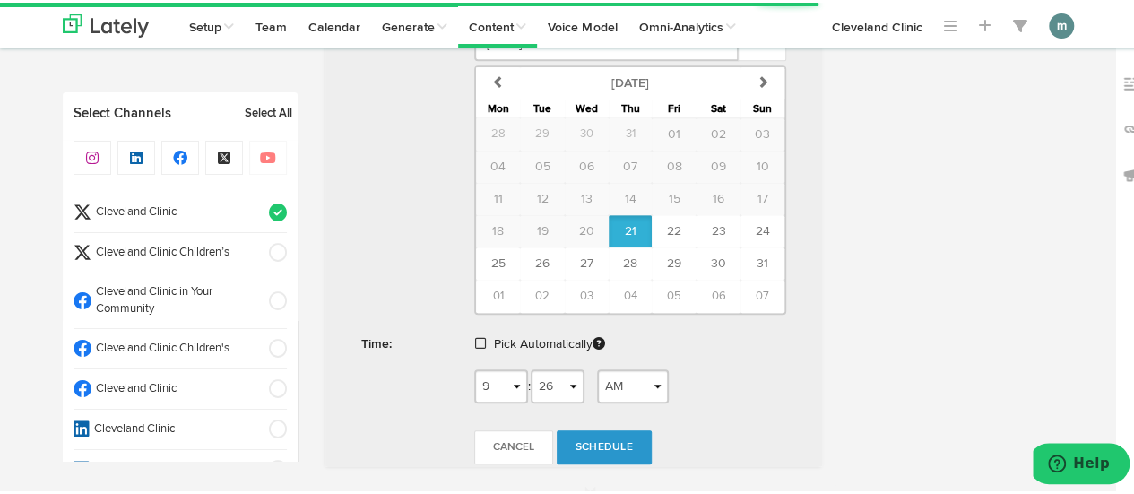
click at [475, 334] on span at bounding box center [480, 340] width 11 height 13
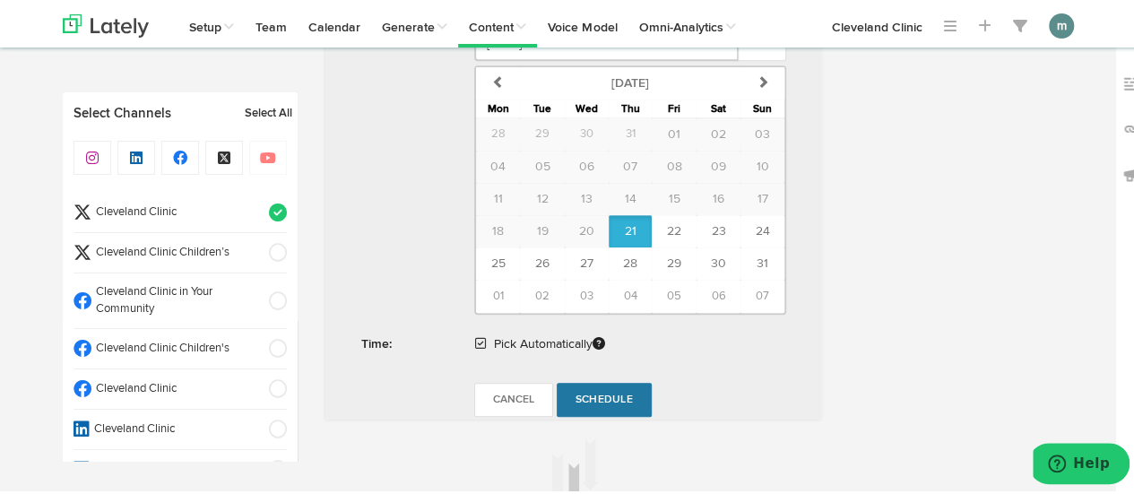
click at [602, 392] on span "Schedule" at bounding box center [604, 397] width 57 height 11
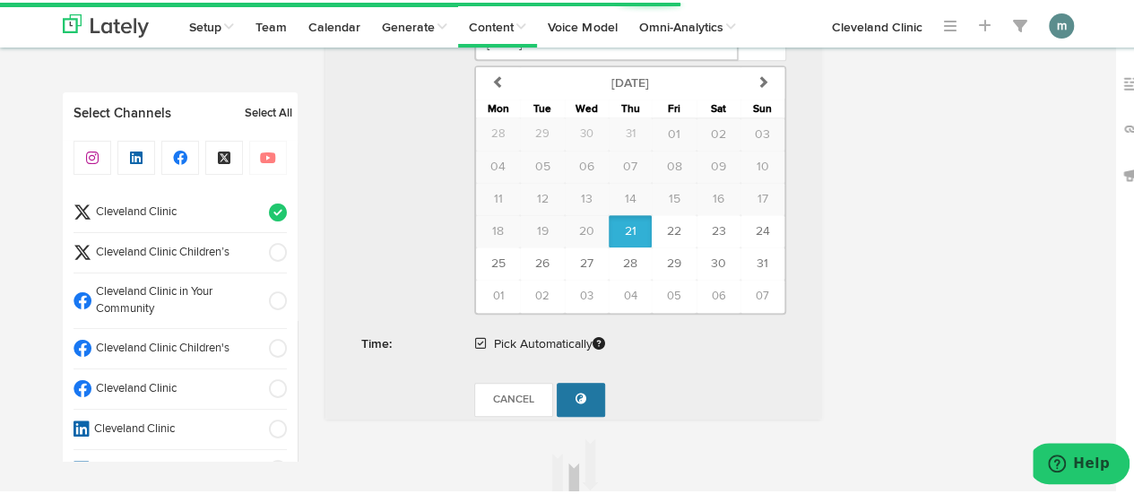
radio input "true"
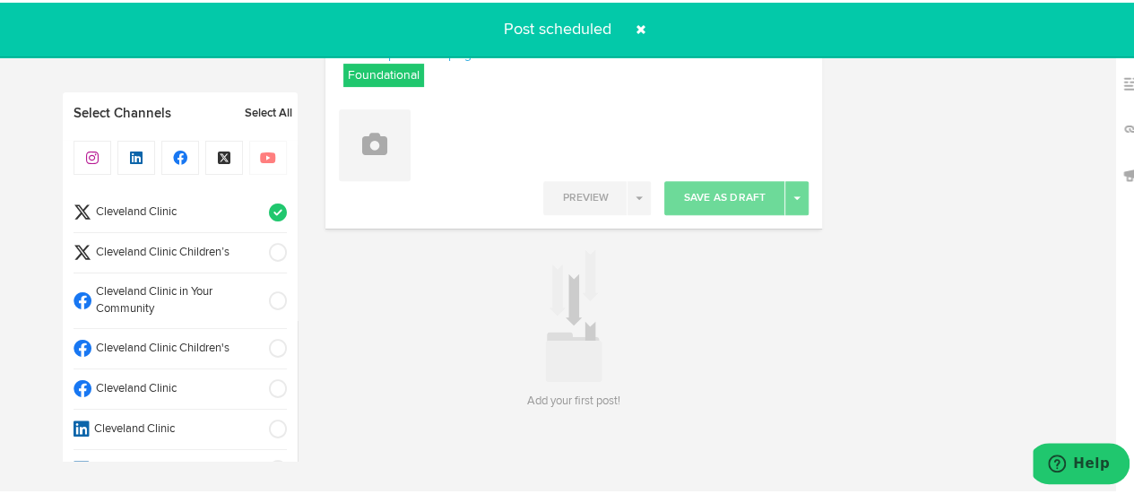
scroll to position [265, 0]
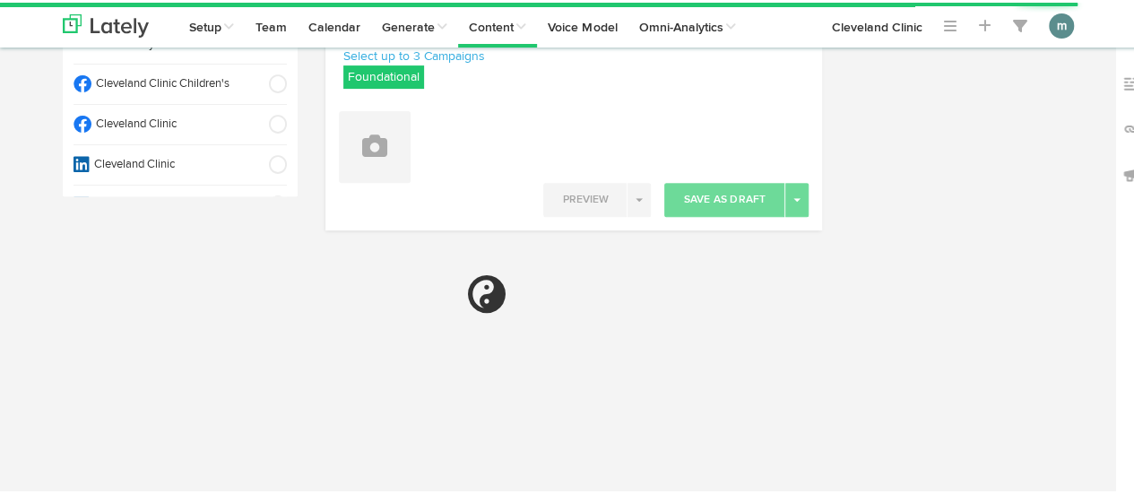
radio input "true"
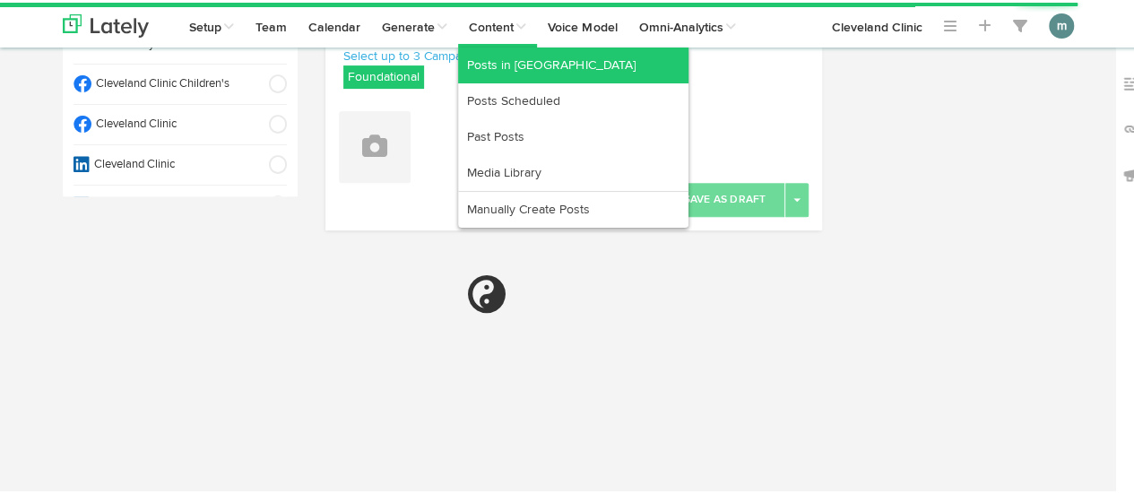
select select "9"
select select "27"
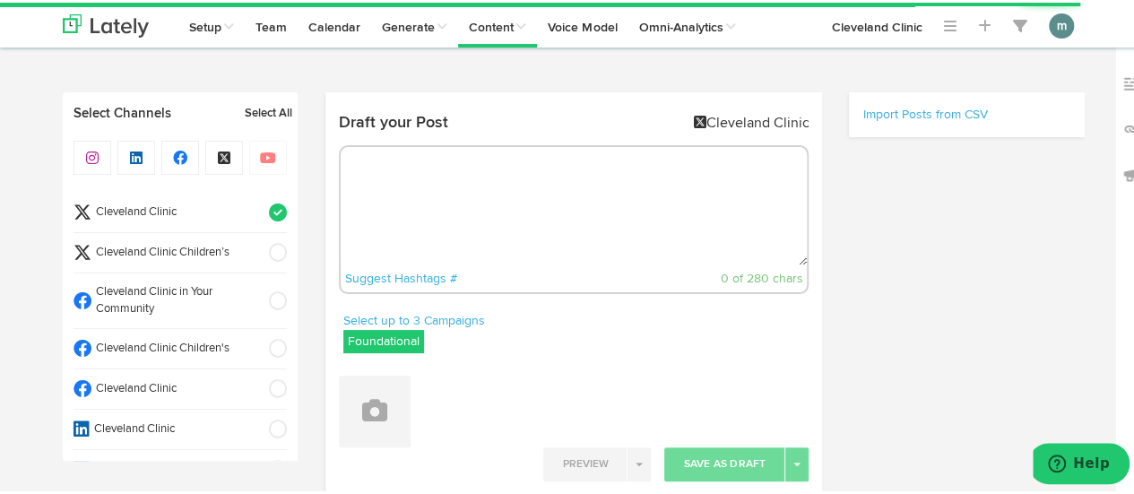
click at [428, 178] on textarea at bounding box center [574, 203] width 467 height 118
paste textarea "Each state has laws regarding which vaccines are mandatory for kids to go to sc…"
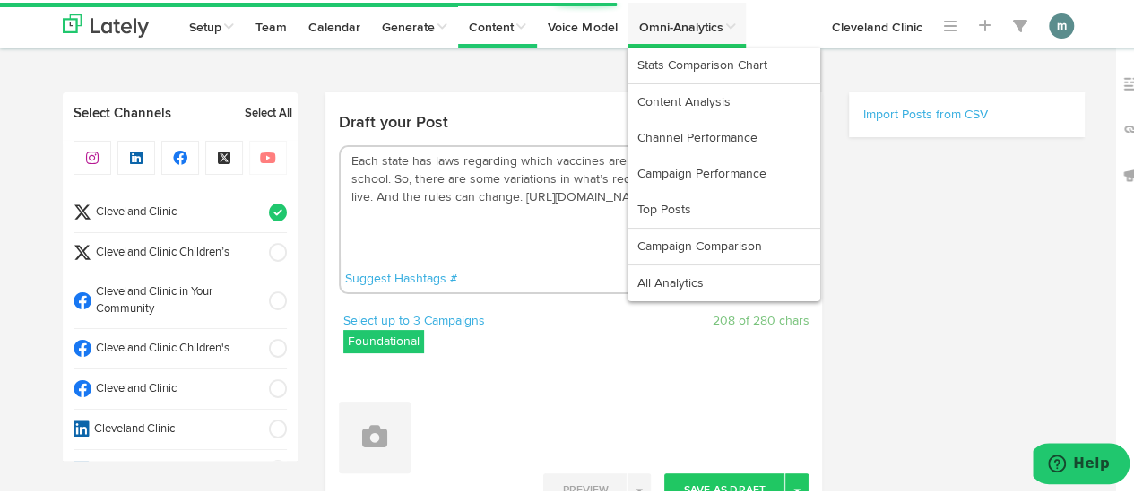
type textarea "Each state has laws regarding which vaccines are mandatory for kids to go to sc…"
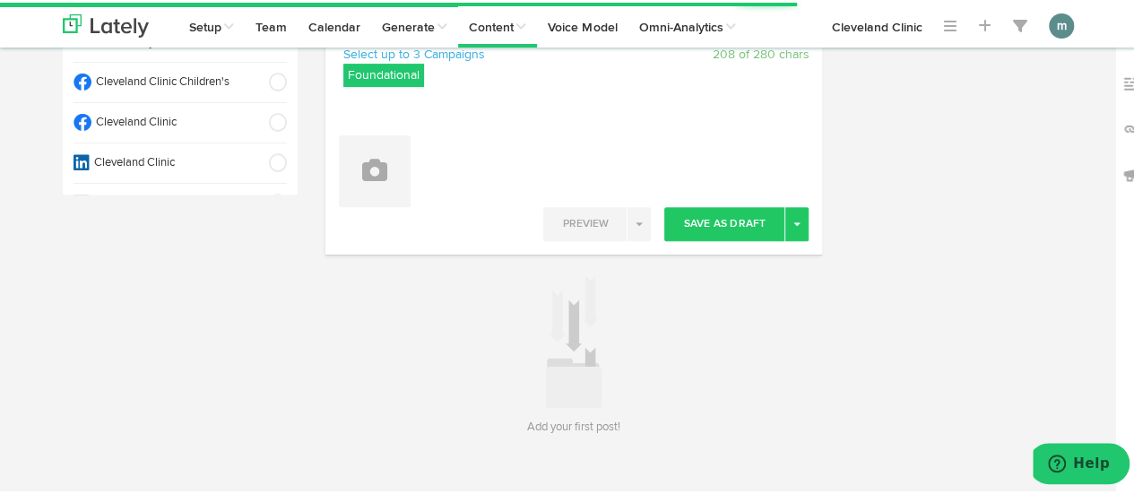
scroll to position [269, 0]
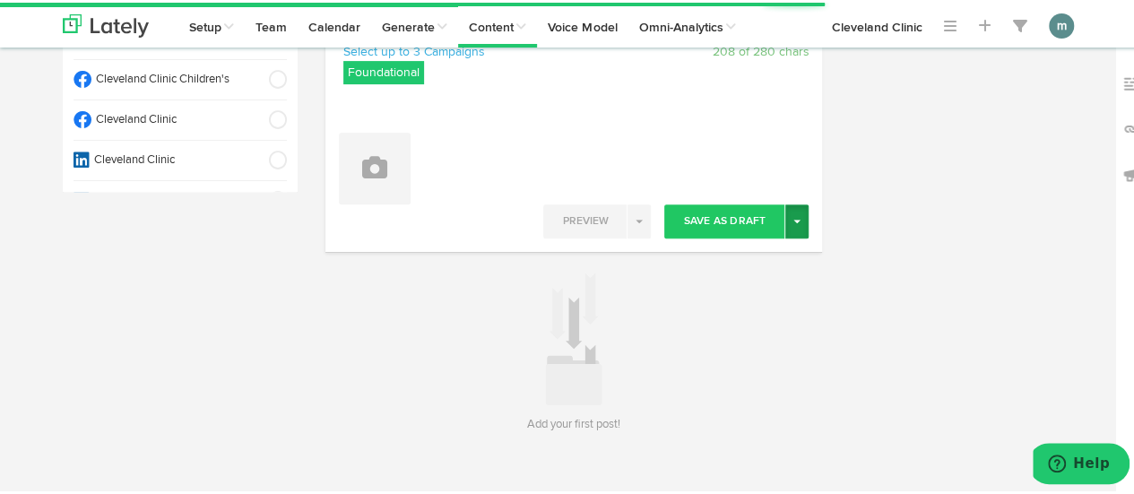
click at [792, 222] on button "Toggle Dropdown" at bounding box center [797, 219] width 23 height 34
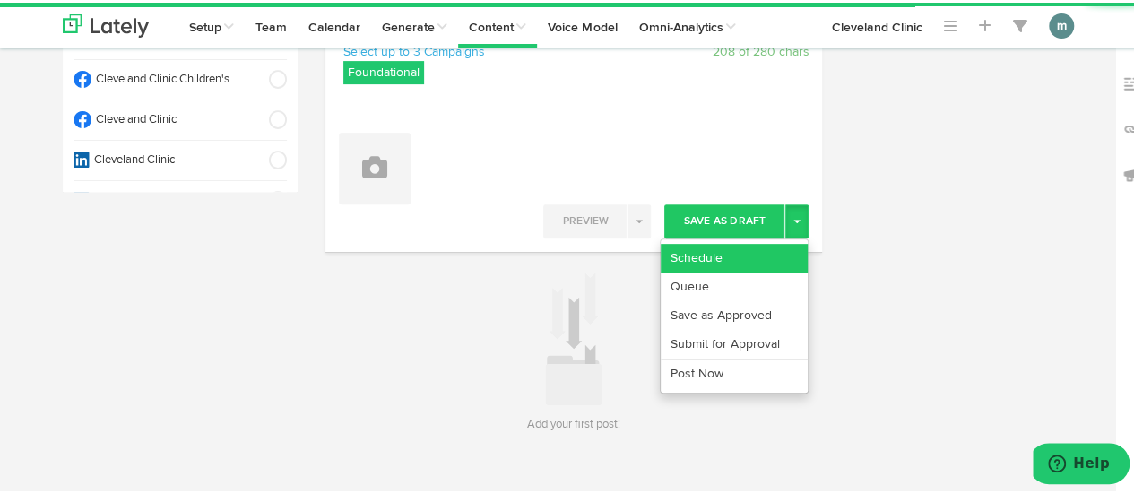
click at [769, 247] on link "Schedule" at bounding box center [734, 255] width 147 height 29
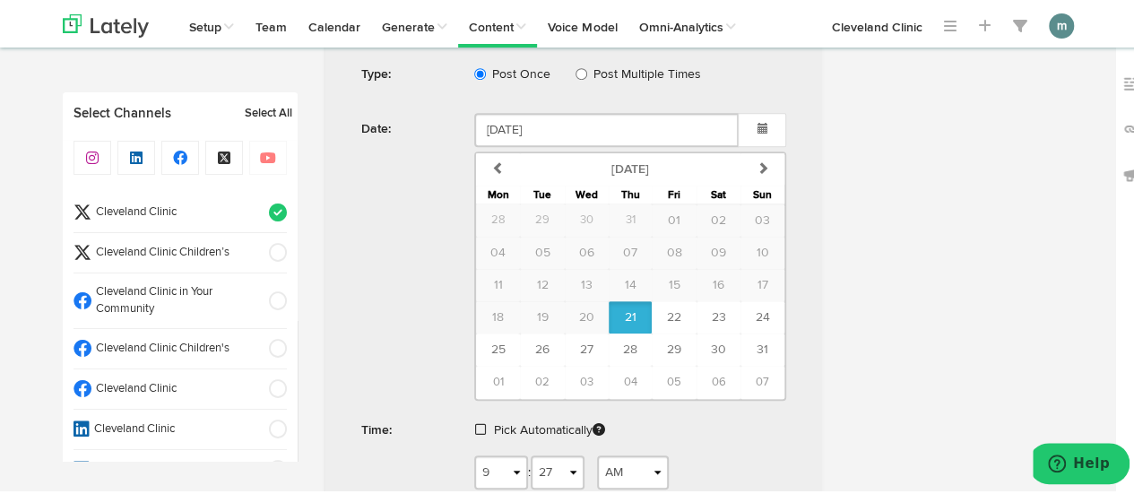
scroll to position [628, 0]
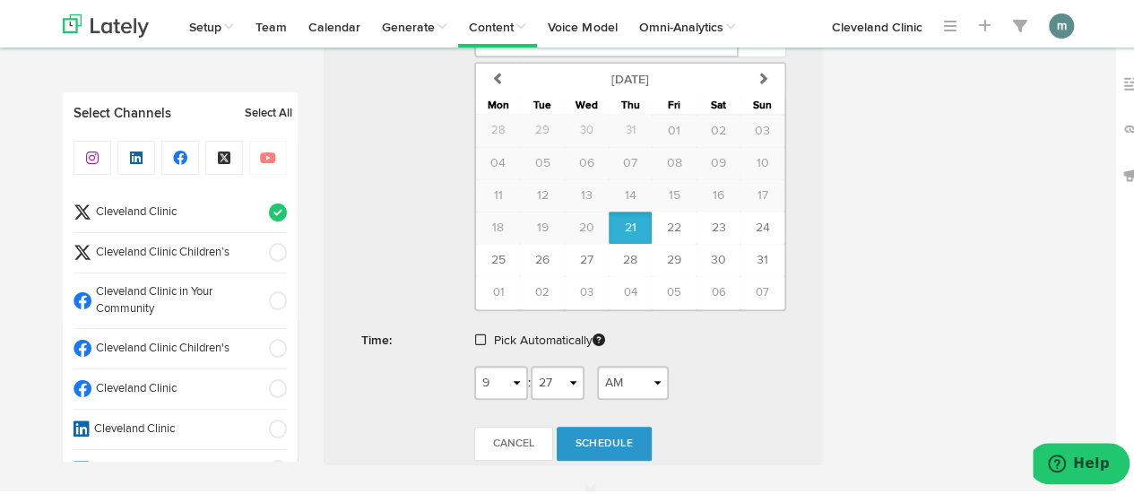
click at [475, 332] on span at bounding box center [480, 337] width 11 height 13
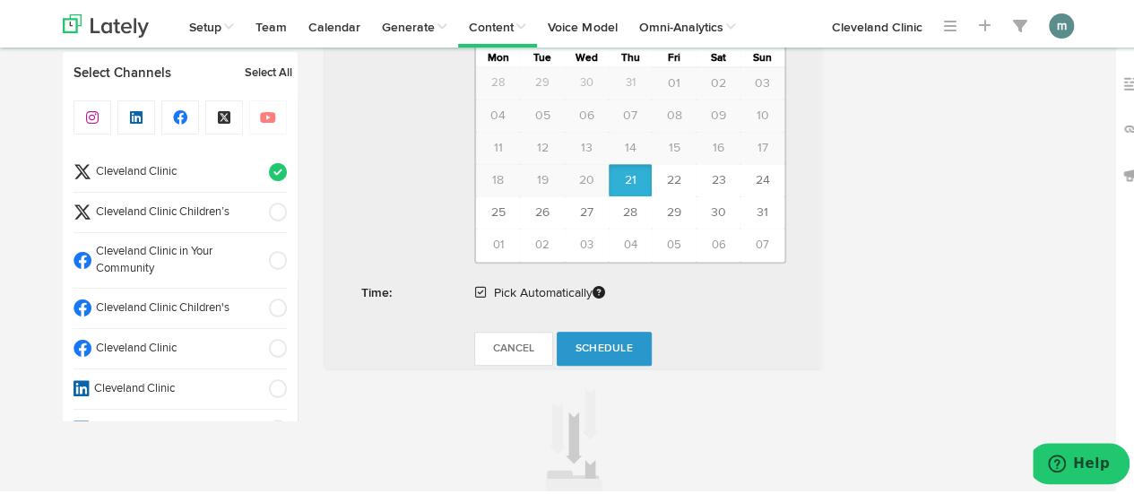
scroll to position [807, 0]
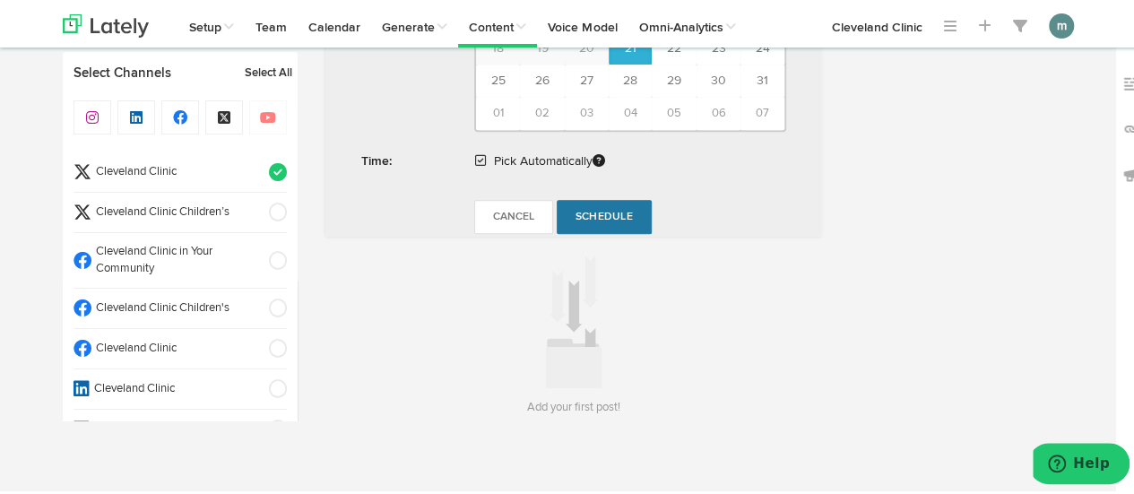
click at [582, 210] on span "Schedule" at bounding box center [604, 214] width 57 height 11
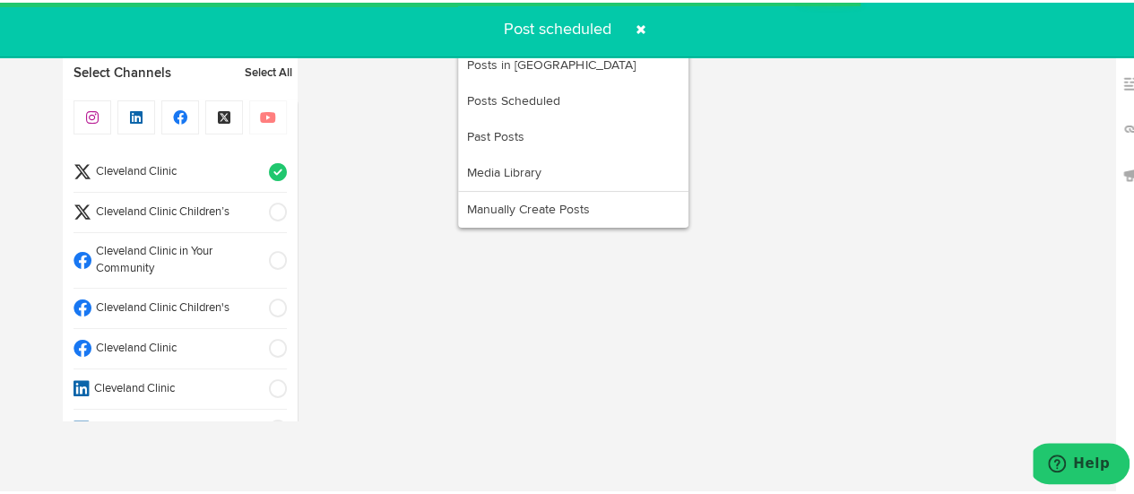
radio input "true"
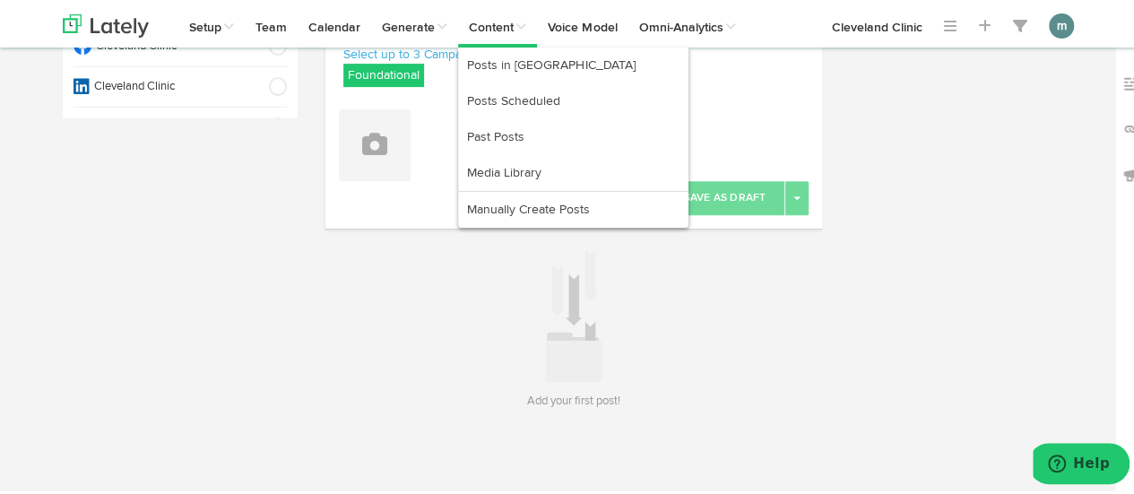
scroll to position [265, 0]
